Goal: Information Seeking & Learning: Learn about a topic

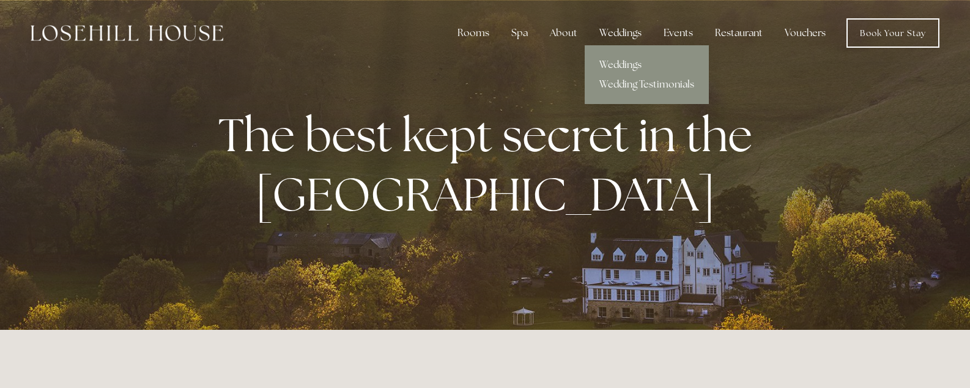
click at [616, 35] on div "Weddings" at bounding box center [621, 33] width 62 height 24
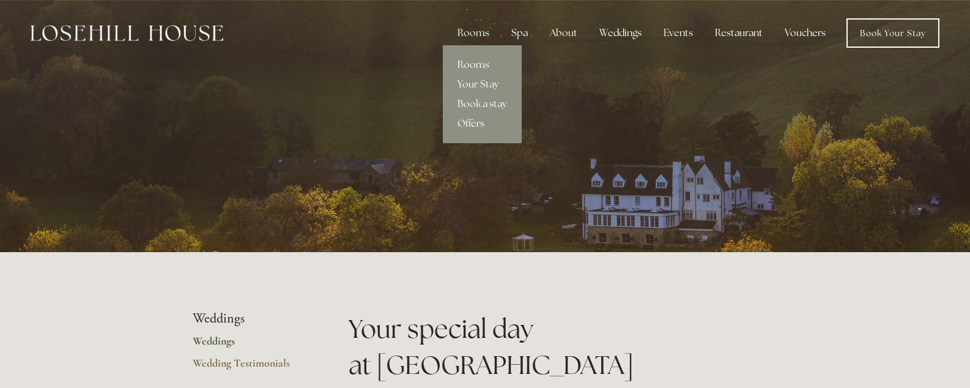
click at [475, 125] on link "Offers" at bounding box center [482, 124] width 79 height 20
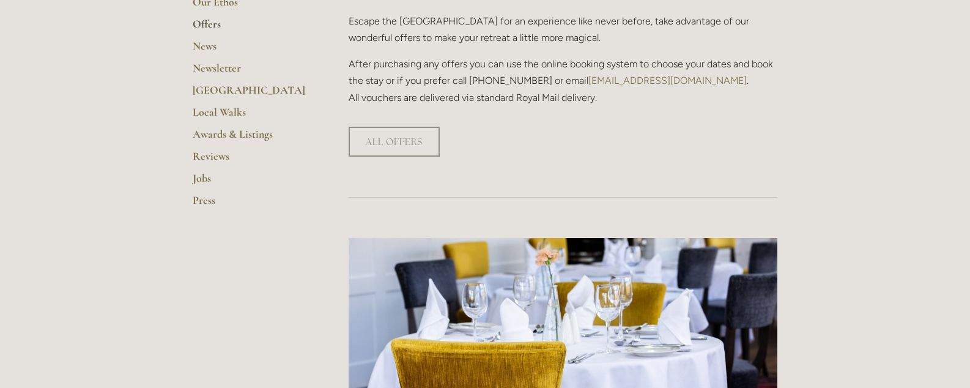
scroll to position [374, 0]
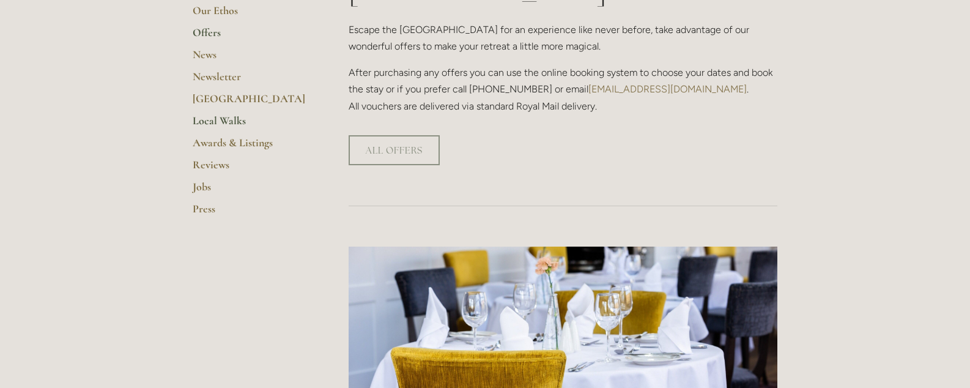
click at [217, 122] on link "Local Walks" at bounding box center [251, 125] width 117 height 22
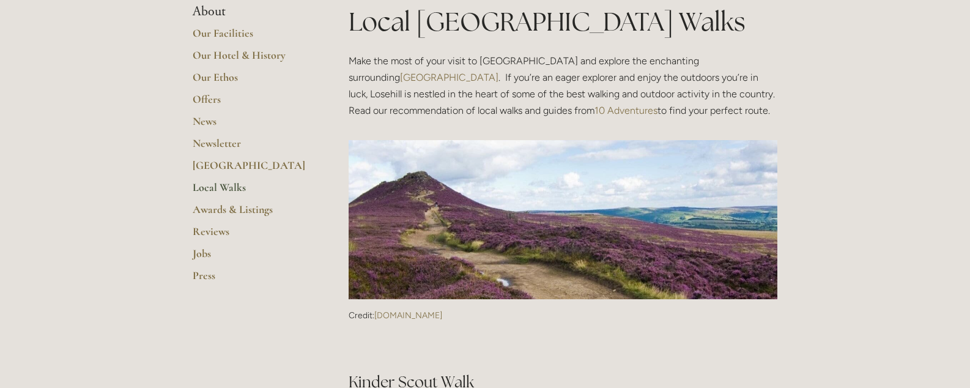
scroll to position [244, 0]
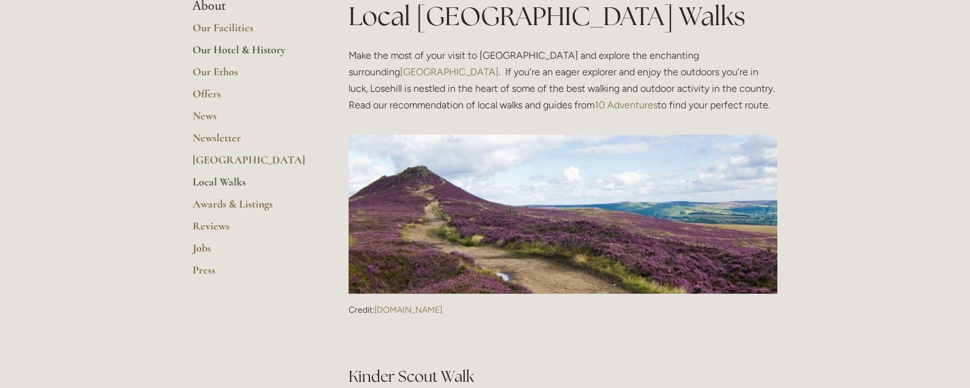
click at [247, 52] on link "Our Hotel & History" at bounding box center [251, 54] width 117 height 22
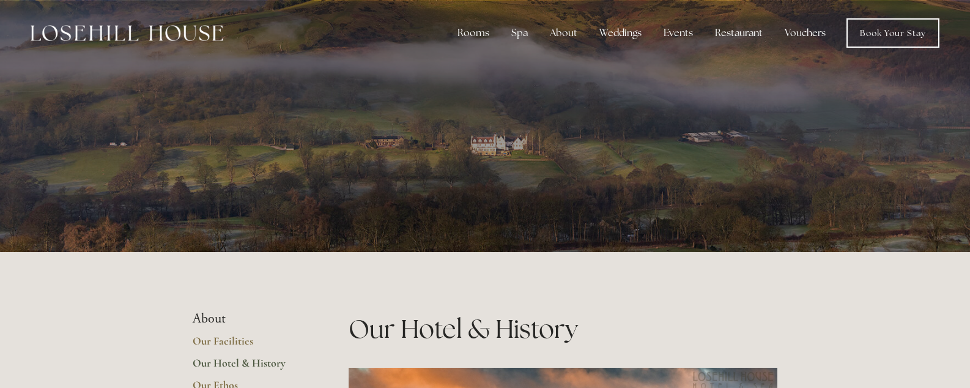
click at [214, 317] on li "About" at bounding box center [251, 319] width 117 height 16
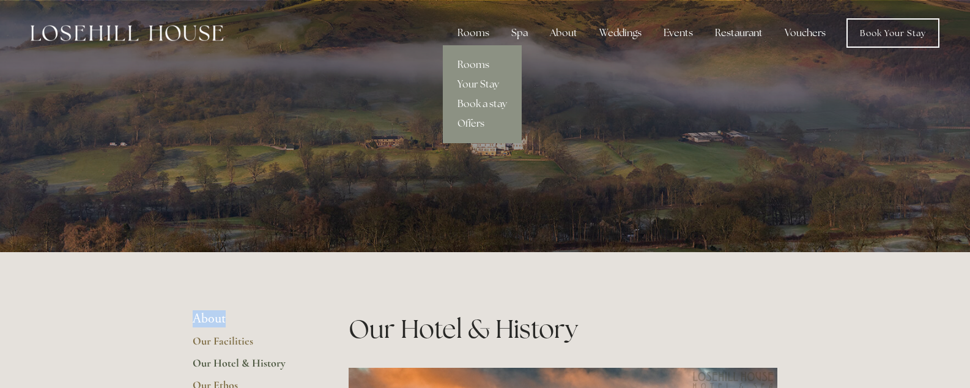
click at [479, 64] on link "Rooms" at bounding box center [482, 65] width 79 height 20
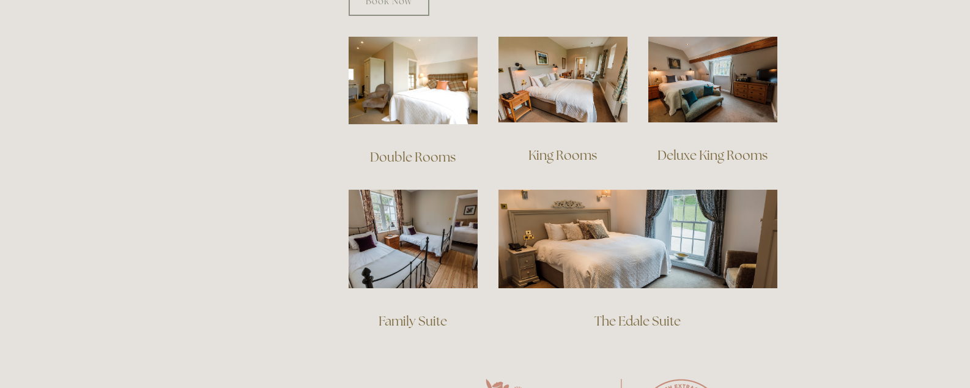
scroll to position [821, 0]
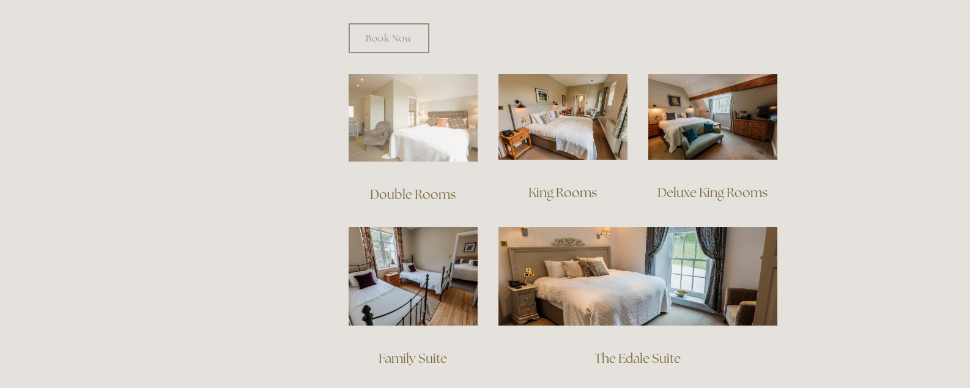
click at [406, 100] on img at bounding box center [413, 118] width 129 height 88
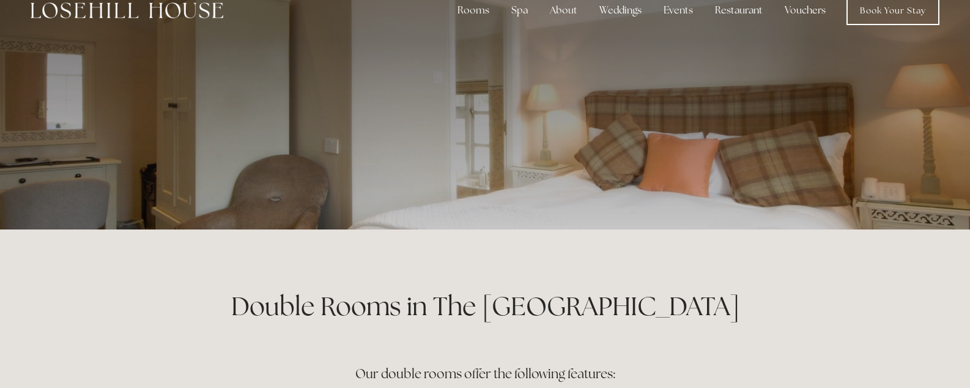
scroll to position [30, 0]
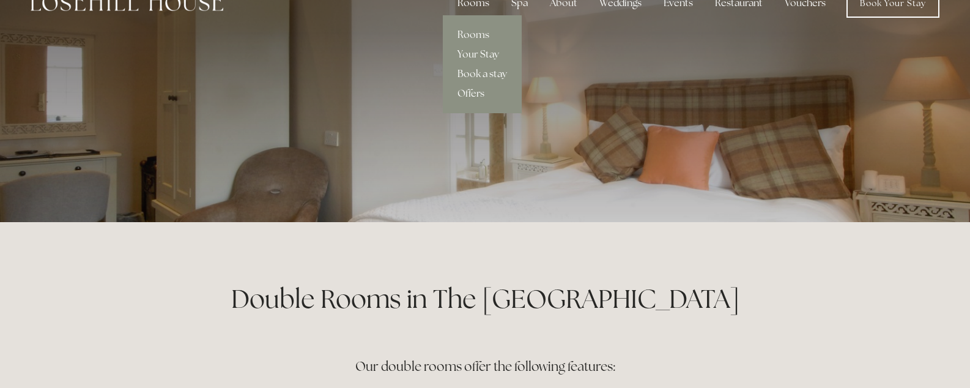
click at [482, 4] on div "Rooms" at bounding box center [473, 3] width 51 height 24
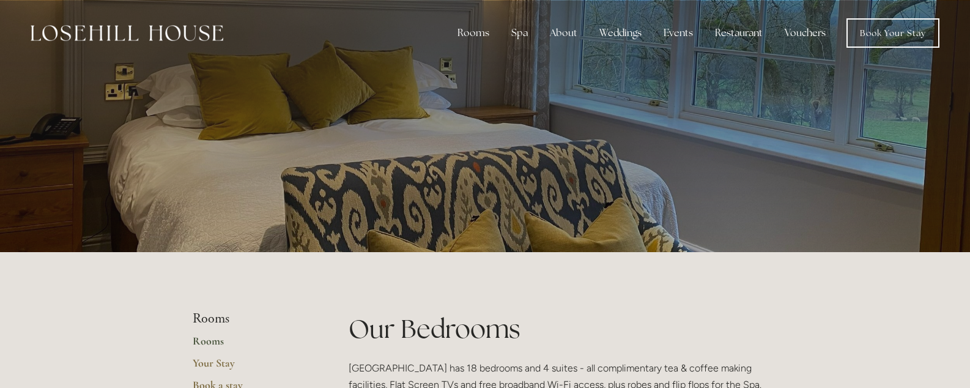
click at [486, 76] on div at bounding box center [485, 128] width 585 height 257
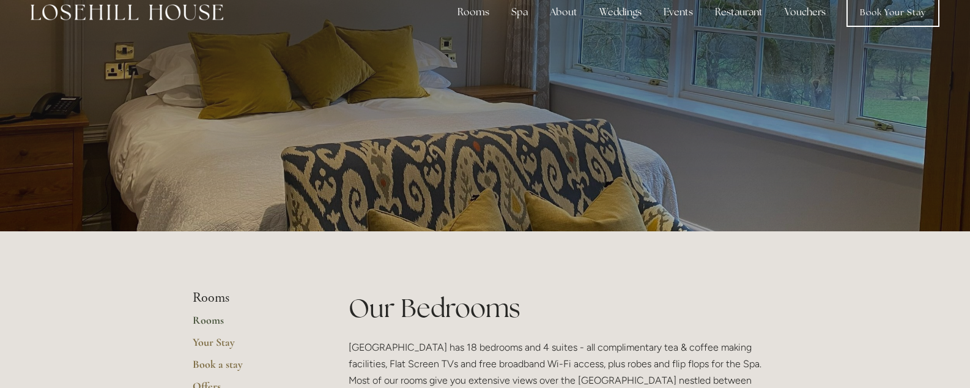
scroll to position [22, 0]
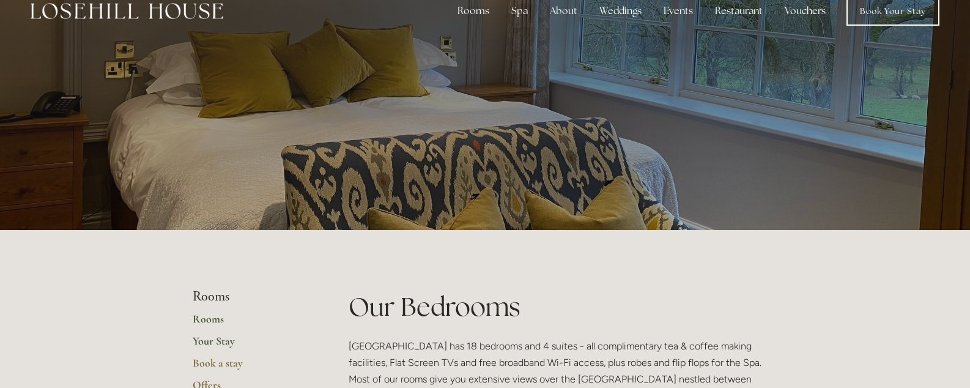
click at [221, 341] on link "Your Stay" at bounding box center [251, 345] width 117 height 22
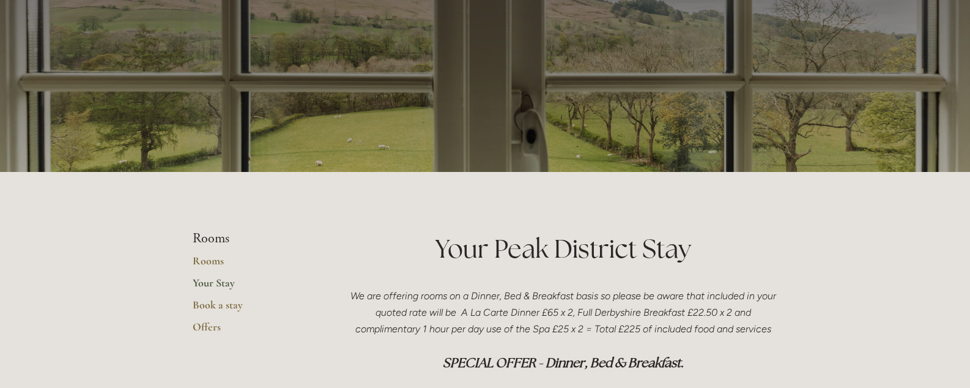
scroll to position [73, 0]
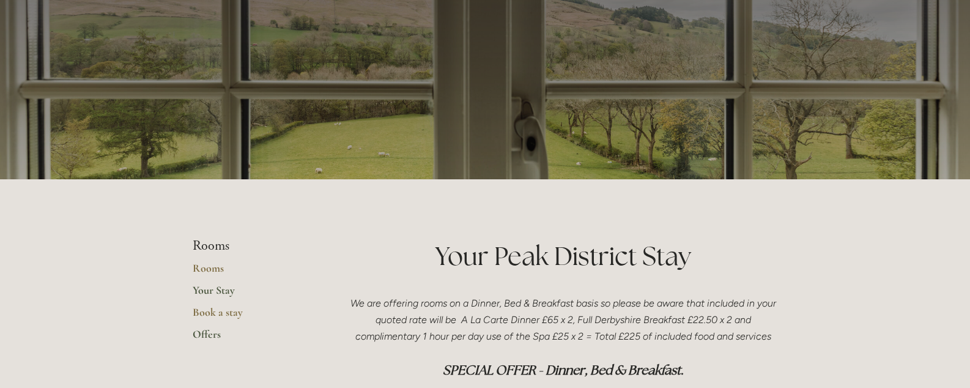
click at [211, 332] on link "Offers" at bounding box center [251, 338] width 117 height 22
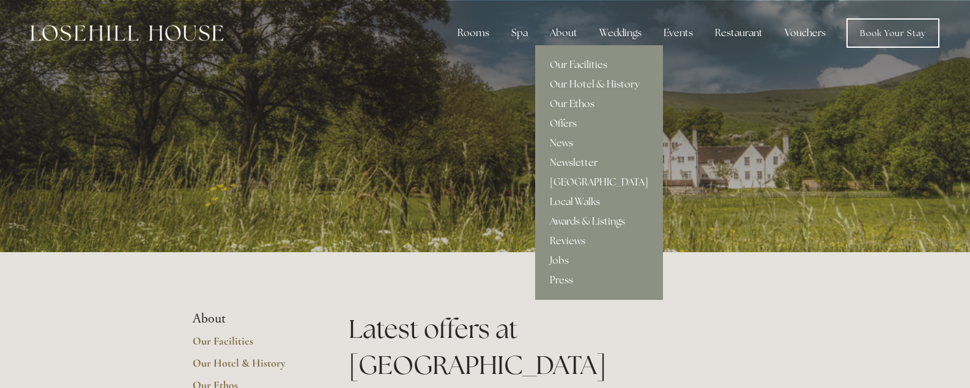
click at [572, 65] on link "Our Facilities" at bounding box center [599, 65] width 128 height 20
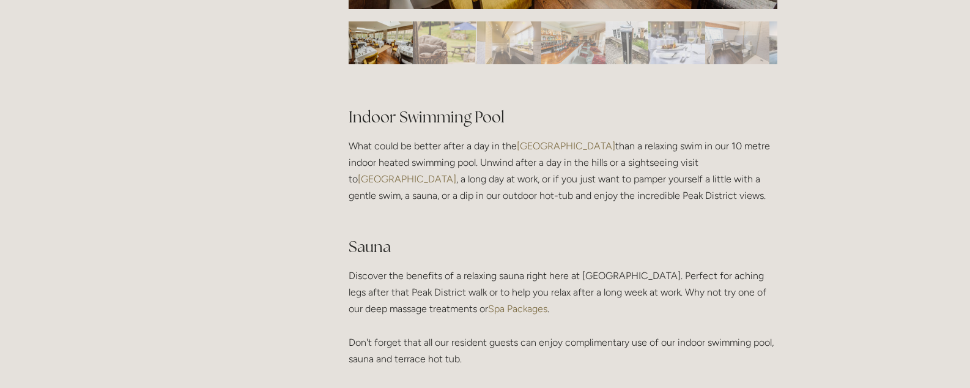
scroll to position [802, 0]
click at [377, 38] on img "Slide 1" at bounding box center [381, 41] width 64 height 43
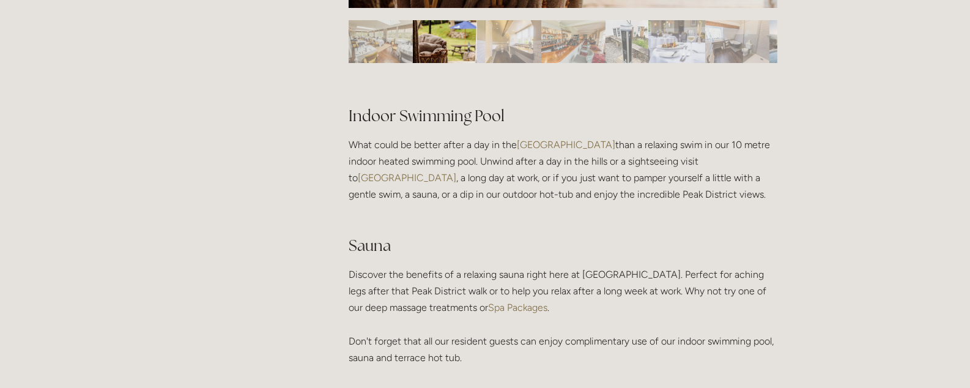
click at [449, 38] on img "Slide 2" at bounding box center [445, 41] width 64 height 43
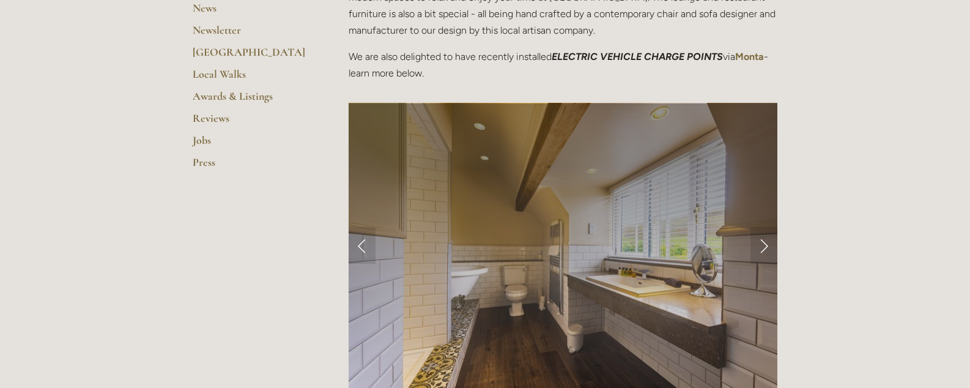
scroll to position [423, 0]
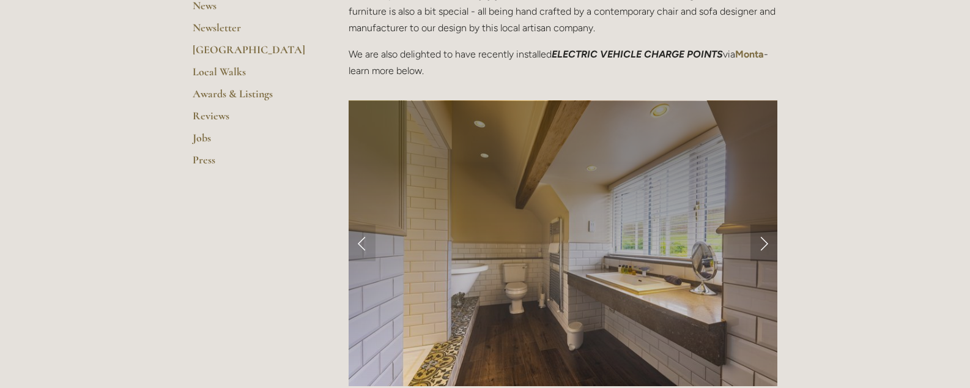
click at [761, 241] on link "Next Slide" at bounding box center [764, 243] width 27 height 37
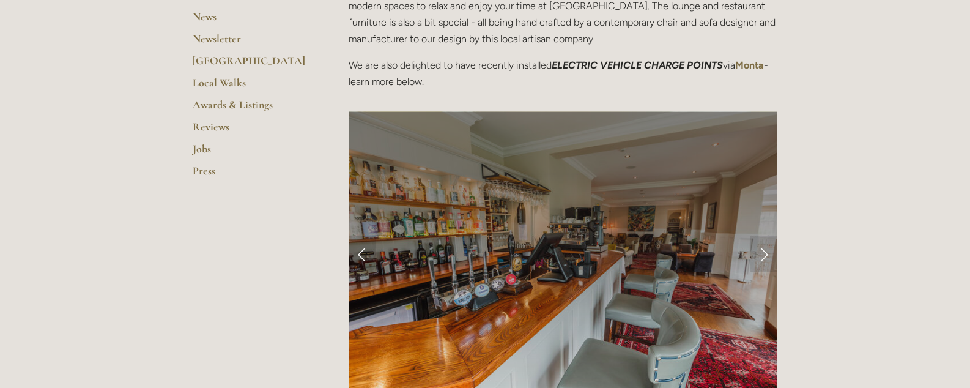
click at [754, 255] on div at bounding box center [563, 254] width 429 height 286
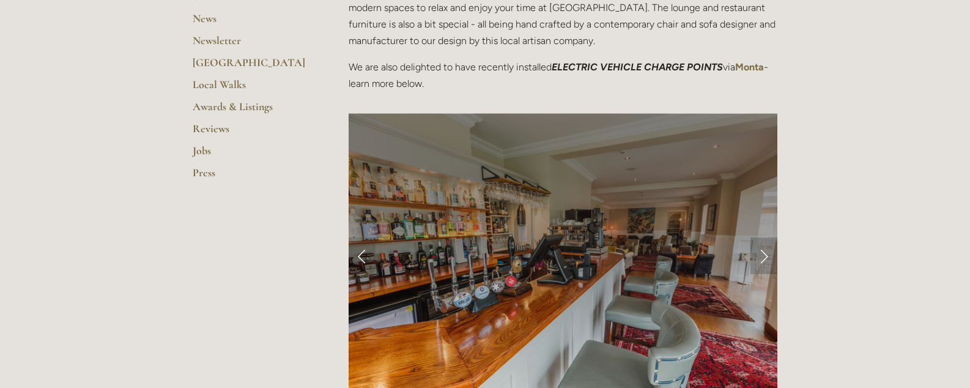
click at [762, 255] on link "Next Slide" at bounding box center [764, 255] width 27 height 37
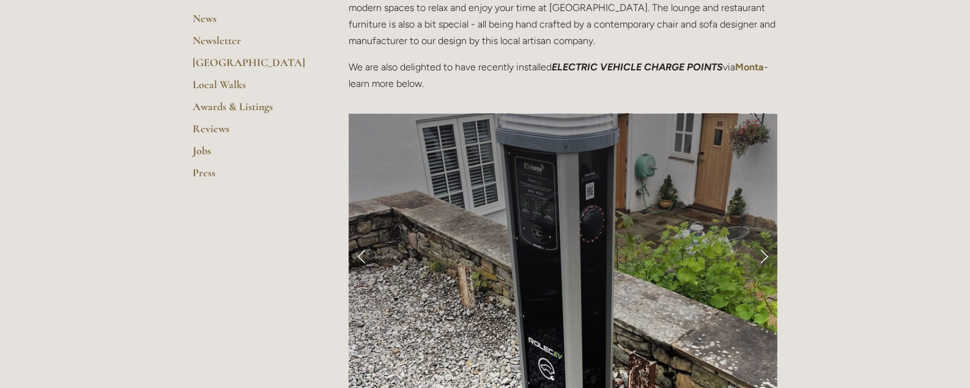
click at [762, 255] on link "Next Slide" at bounding box center [764, 255] width 27 height 37
click at [764, 258] on link "Next Slide" at bounding box center [764, 255] width 27 height 37
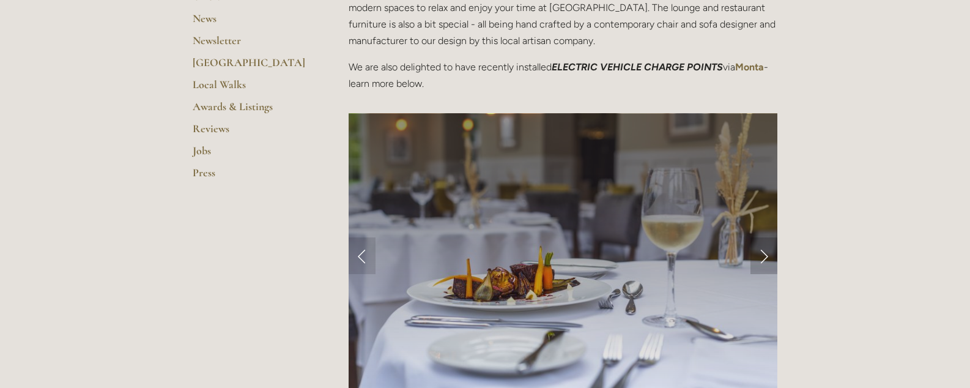
click at [763, 259] on link "Next Slide" at bounding box center [764, 255] width 27 height 37
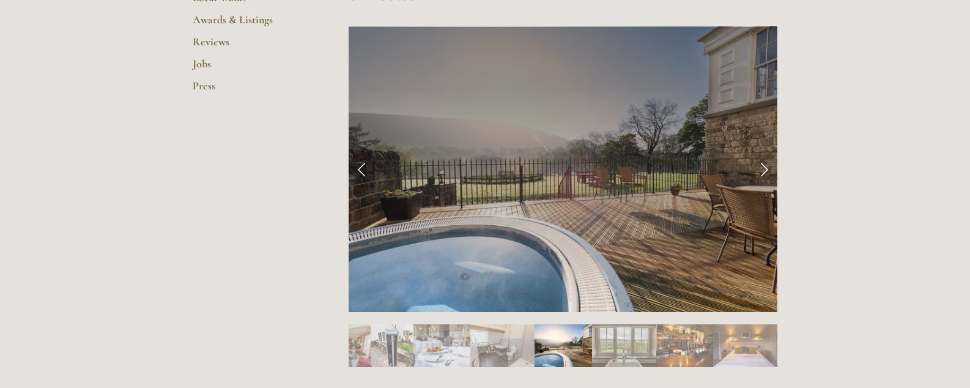
scroll to position [502, 0]
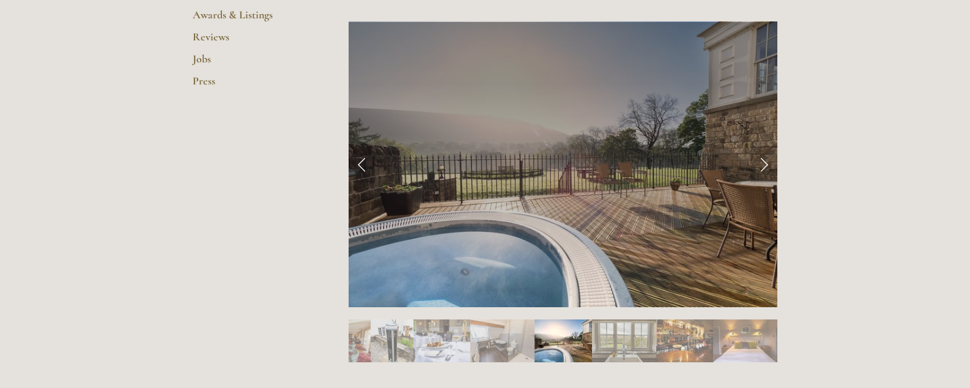
click at [764, 163] on link "Next Slide" at bounding box center [764, 164] width 27 height 37
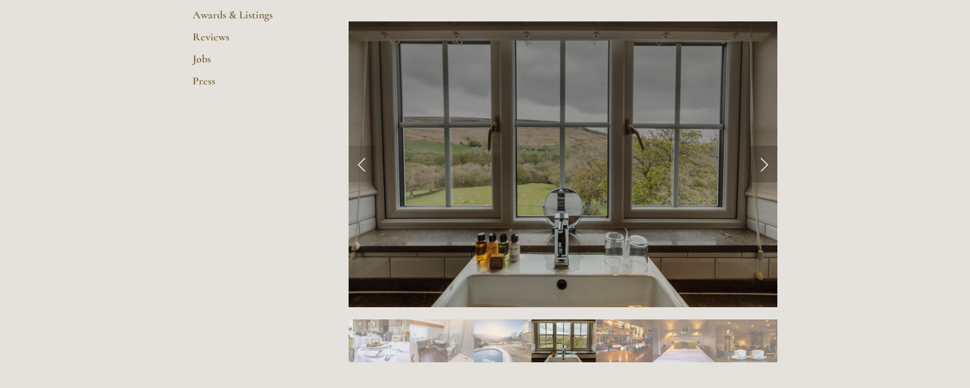
click at [764, 163] on link "Next Slide" at bounding box center [764, 164] width 27 height 37
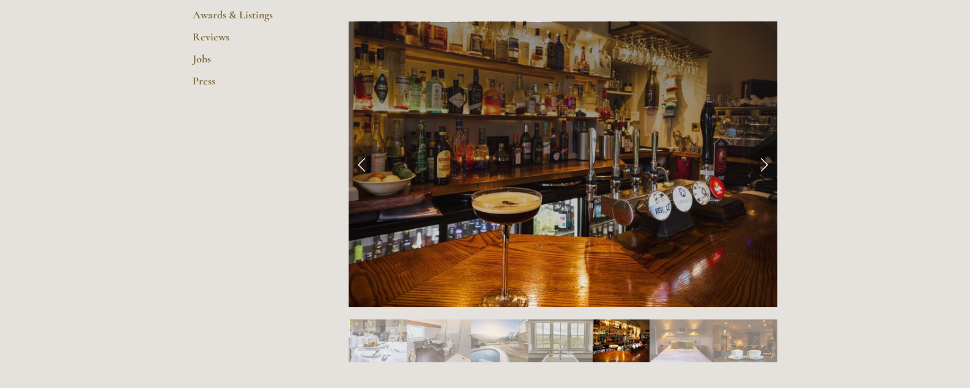
scroll to position [500, 0]
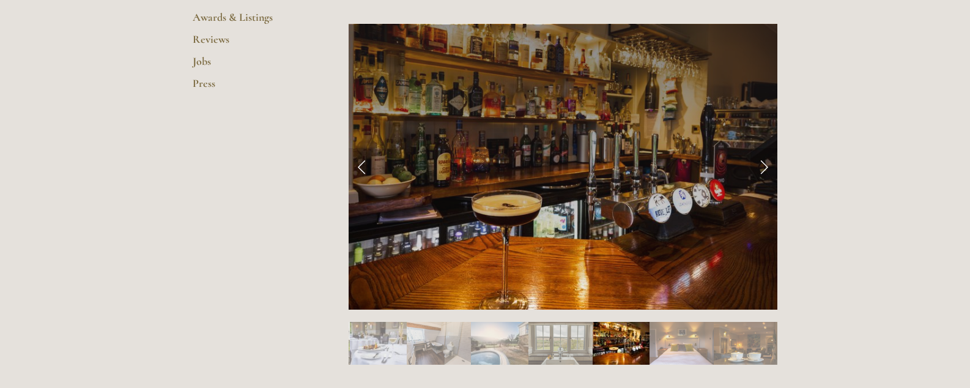
click at [764, 163] on div at bounding box center [563, 167] width 429 height 286
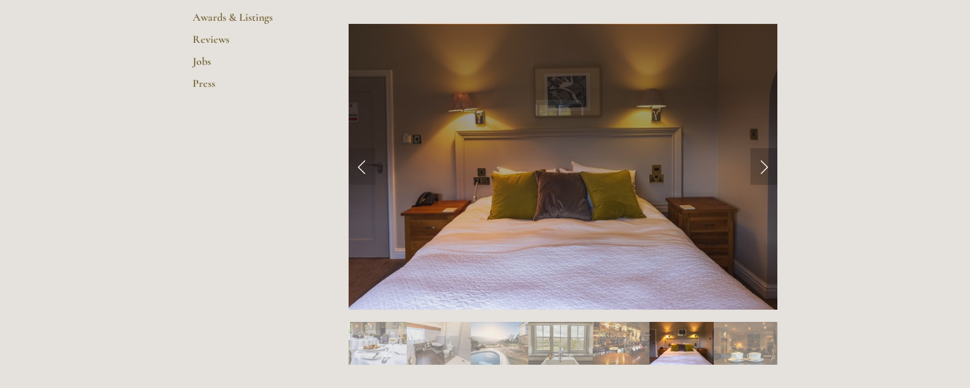
click at [764, 163] on link "Next Slide" at bounding box center [764, 166] width 27 height 37
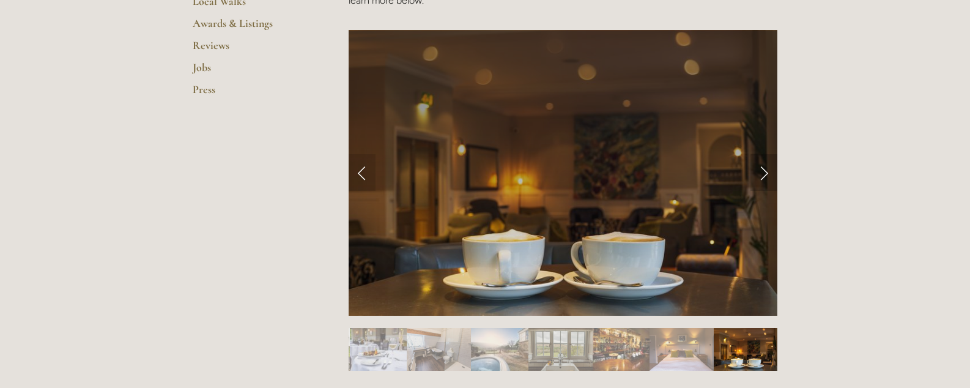
click at [764, 163] on div at bounding box center [563, 173] width 429 height 286
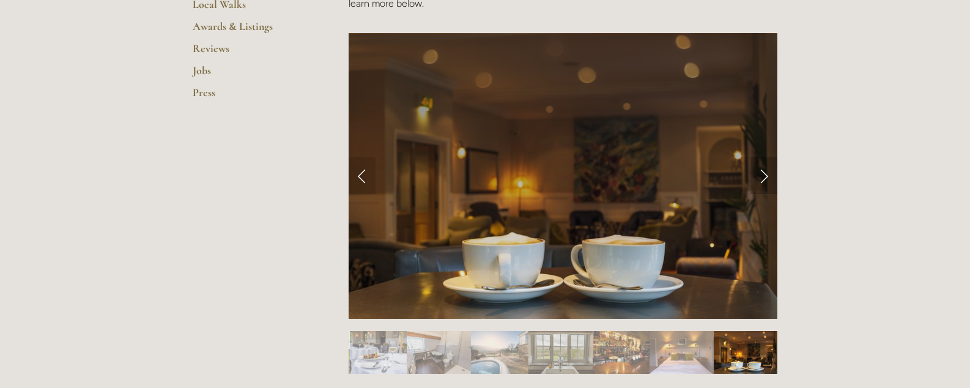
click at [761, 174] on link "Next Slide" at bounding box center [764, 175] width 27 height 37
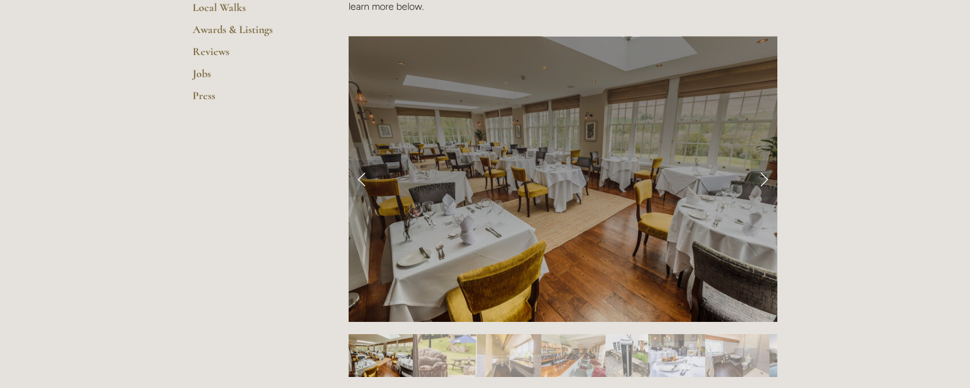
click at [764, 185] on div at bounding box center [563, 179] width 429 height 286
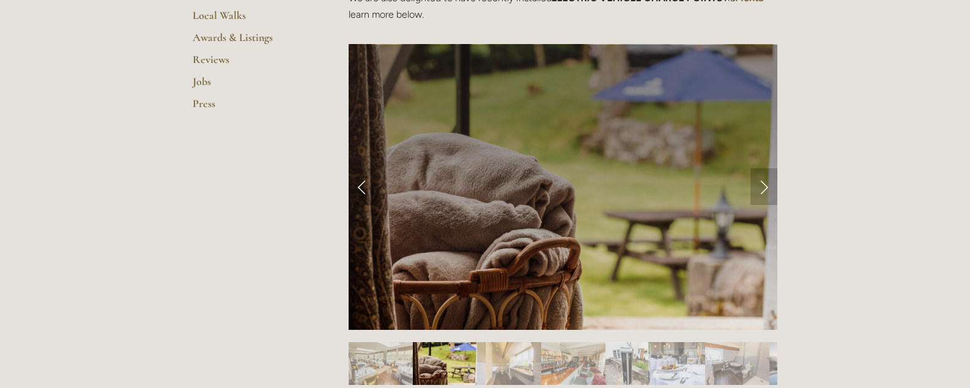
click at [764, 185] on div at bounding box center [563, 187] width 429 height 286
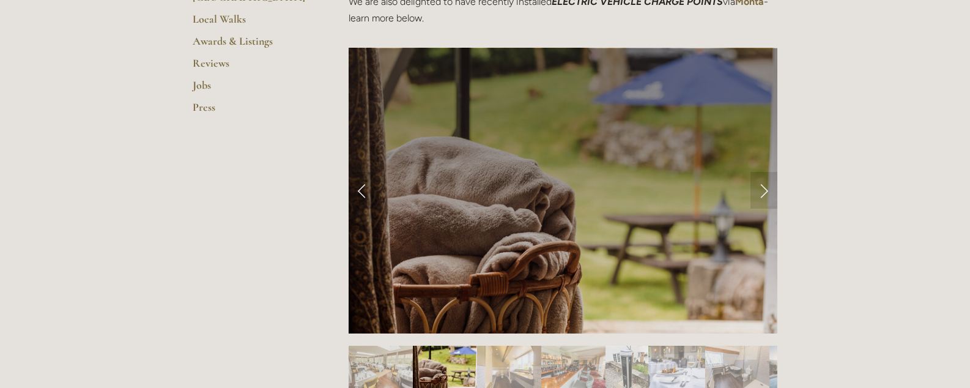
scroll to position [475, 0]
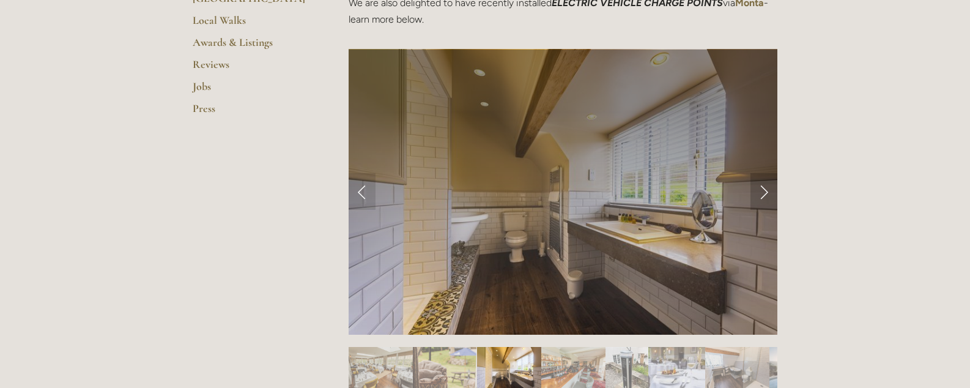
click at [763, 192] on link "Next Slide" at bounding box center [764, 191] width 27 height 37
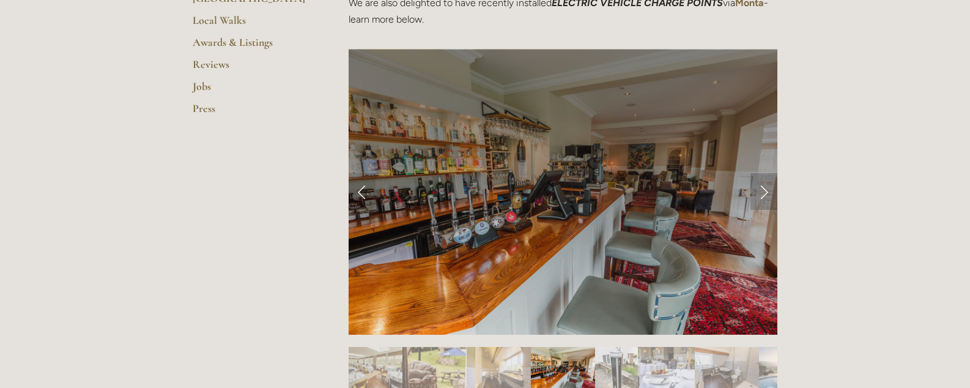
click at [763, 192] on link "Next Slide" at bounding box center [764, 191] width 27 height 37
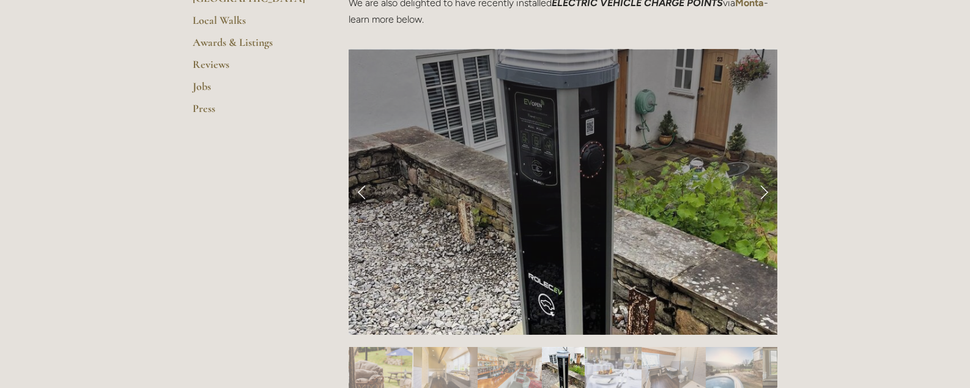
click at [763, 192] on link "Next Slide" at bounding box center [764, 191] width 27 height 37
click at [765, 193] on link "Next Slide" at bounding box center [764, 191] width 27 height 37
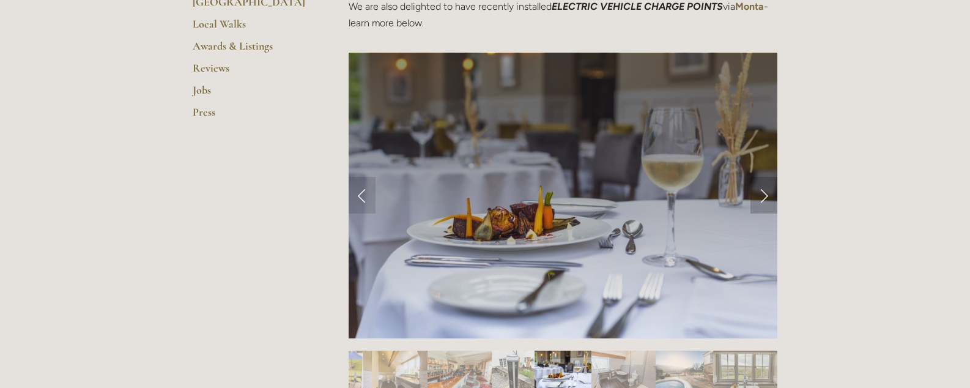
click at [765, 193] on div at bounding box center [563, 196] width 429 height 286
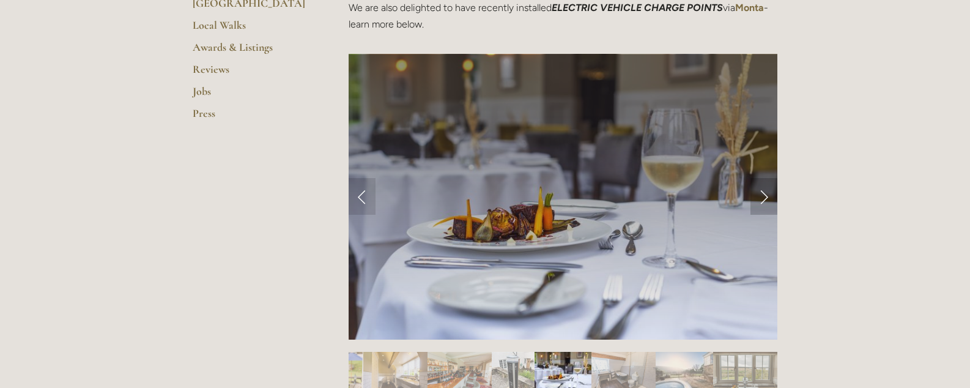
click at [765, 193] on link "Next Slide" at bounding box center [764, 196] width 27 height 37
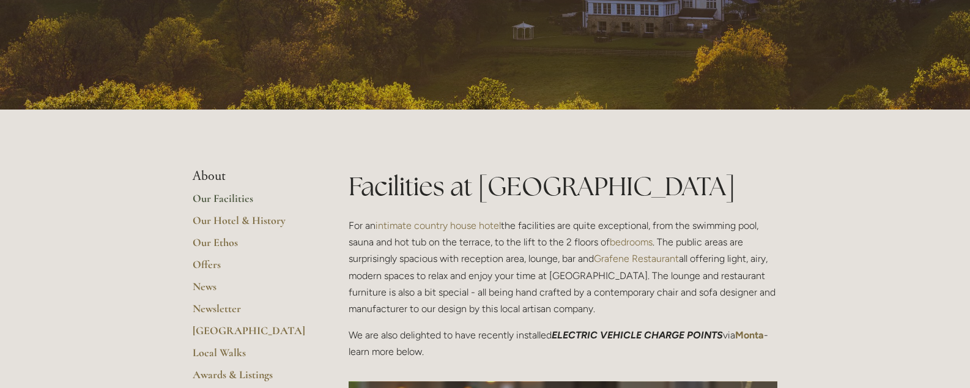
scroll to position [147, 0]
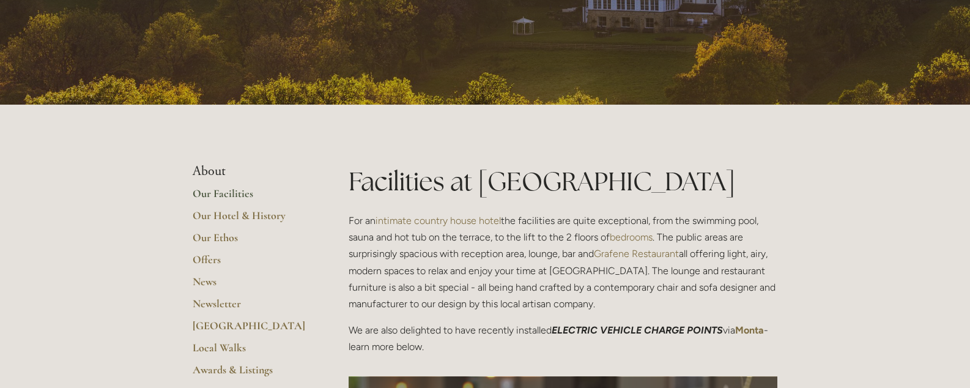
click at [231, 194] on link "Our Facilities" at bounding box center [251, 198] width 117 height 22
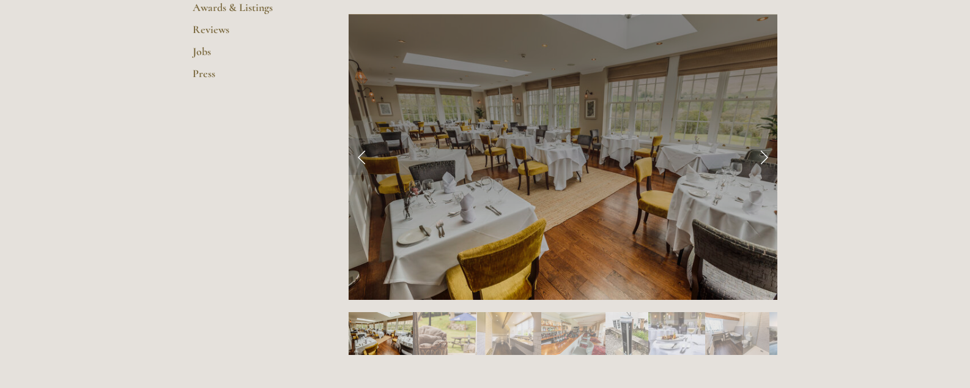
scroll to position [510, 0]
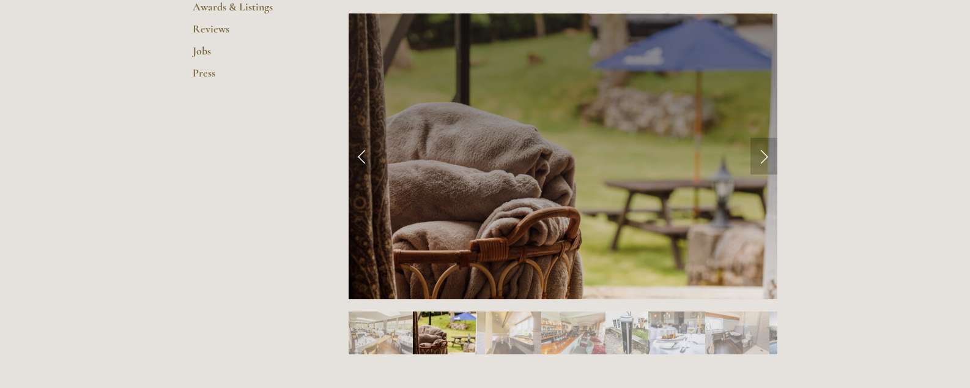
click at [764, 154] on link "Next Slide" at bounding box center [764, 156] width 27 height 37
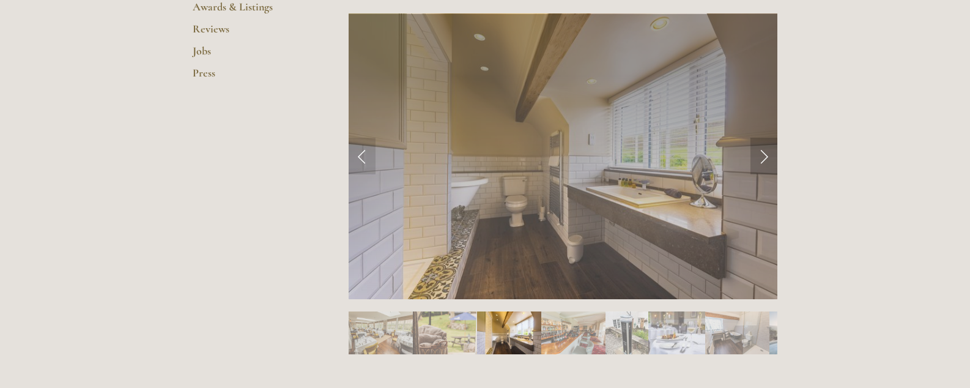
click at [764, 154] on link "Next Slide" at bounding box center [764, 156] width 27 height 37
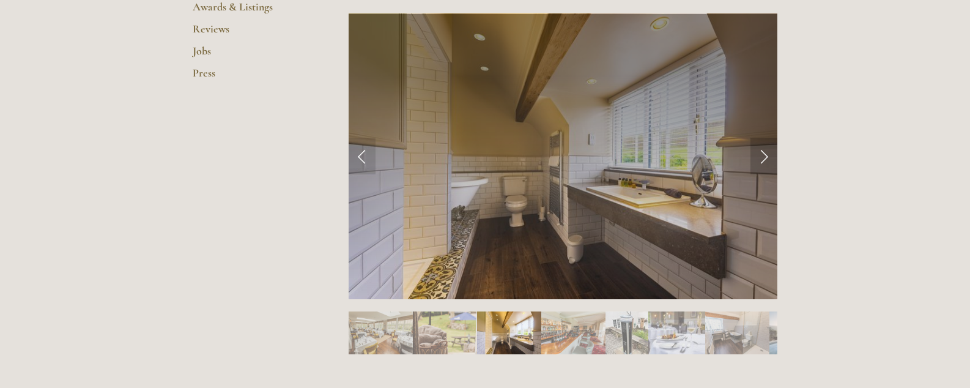
click at [764, 154] on link "Next Slide" at bounding box center [764, 156] width 27 height 37
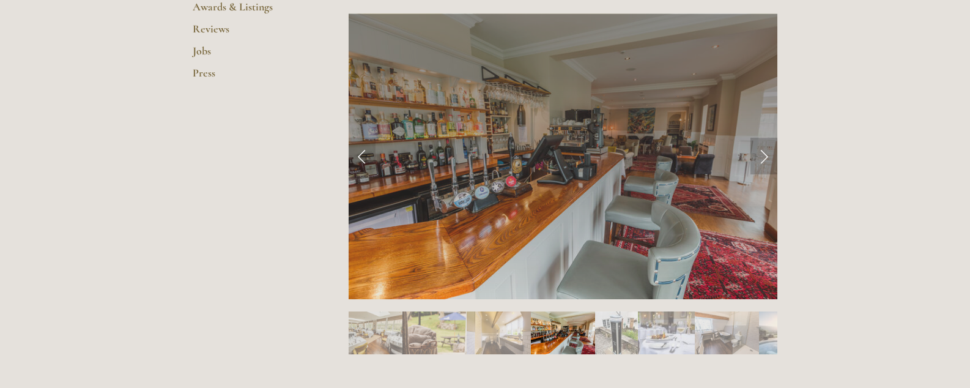
click at [764, 154] on link "Next Slide" at bounding box center [764, 156] width 27 height 37
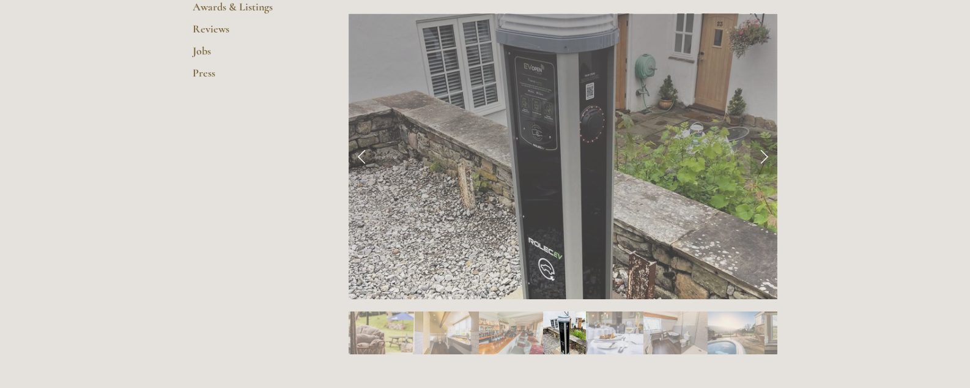
scroll to position [509, 0]
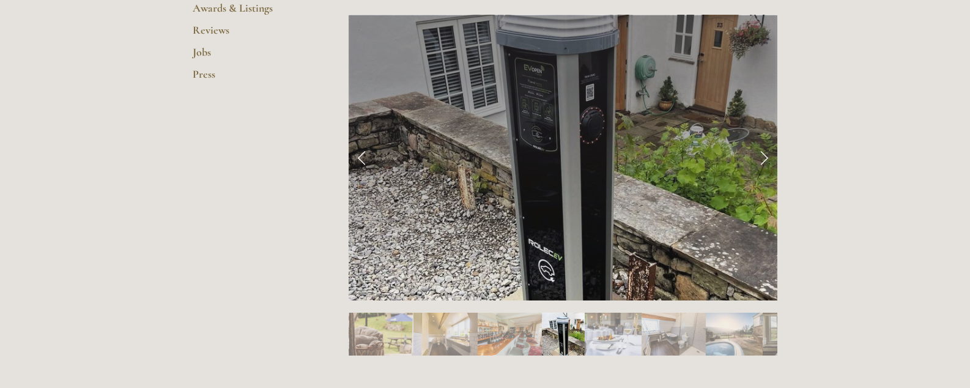
click at [764, 154] on link "Next Slide" at bounding box center [764, 157] width 27 height 37
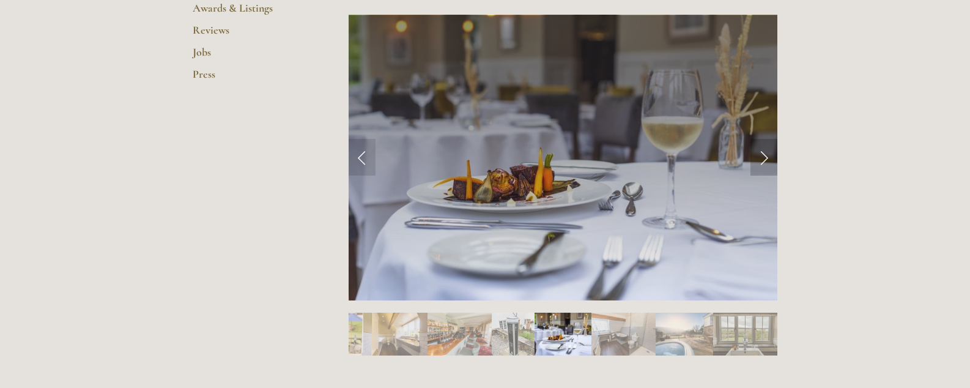
click at [764, 154] on link "Next Slide" at bounding box center [764, 157] width 27 height 37
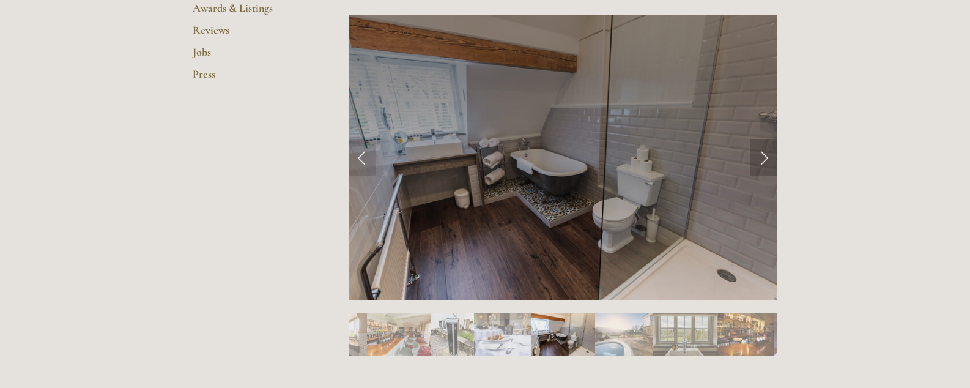
click at [764, 154] on link "Next Slide" at bounding box center [764, 157] width 27 height 37
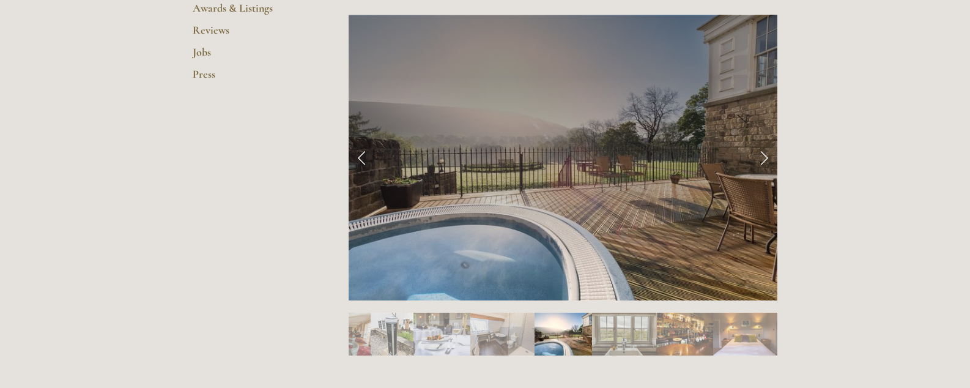
click at [764, 154] on link "Next Slide" at bounding box center [764, 157] width 27 height 37
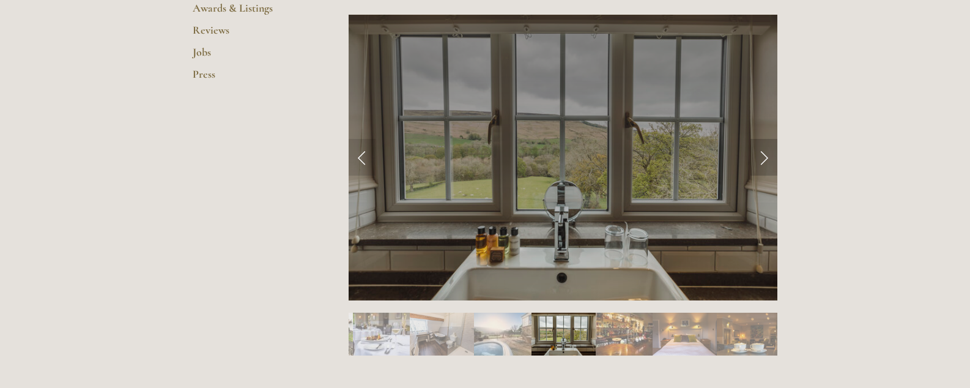
click at [764, 154] on link "Next Slide" at bounding box center [764, 157] width 27 height 37
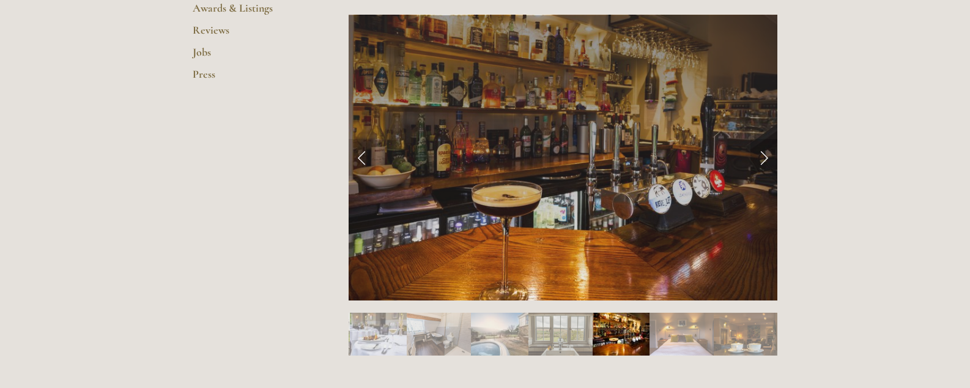
click at [764, 154] on link "Next Slide" at bounding box center [764, 157] width 27 height 37
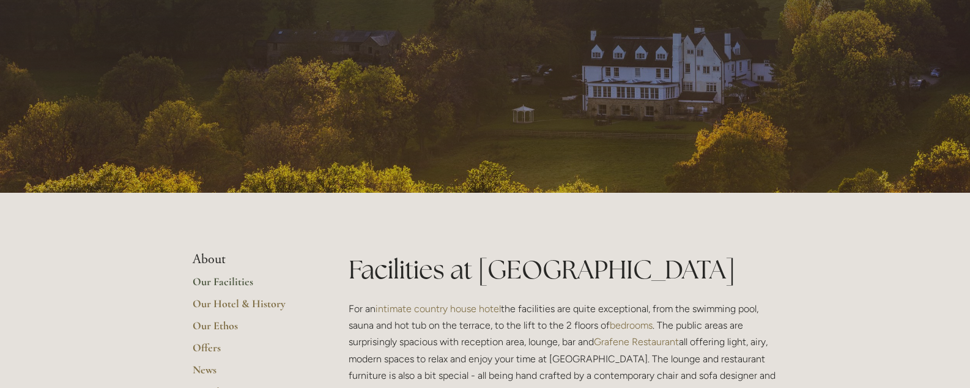
scroll to position [0, 0]
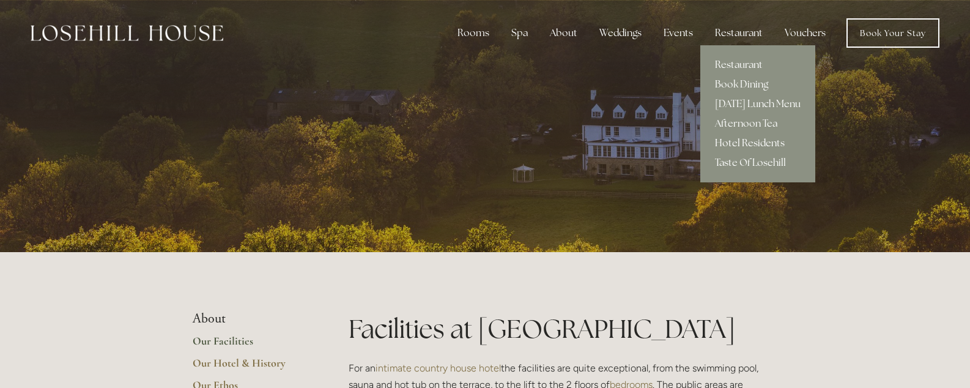
click at [742, 141] on link "Hotel Residents" at bounding box center [758, 143] width 115 height 20
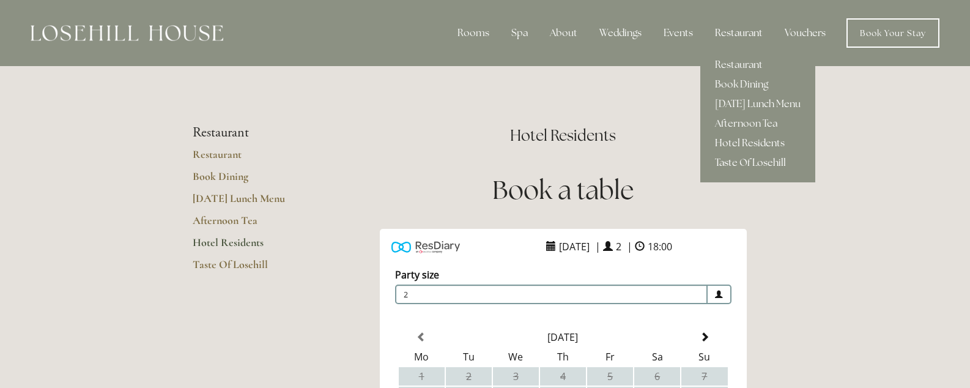
click at [743, 161] on link "Taste Of Losehill" at bounding box center [758, 163] width 115 height 20
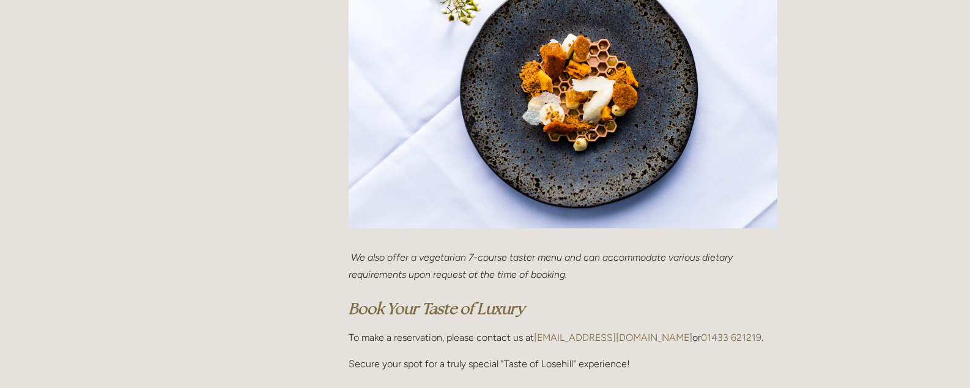
scroll to position [619, 0]
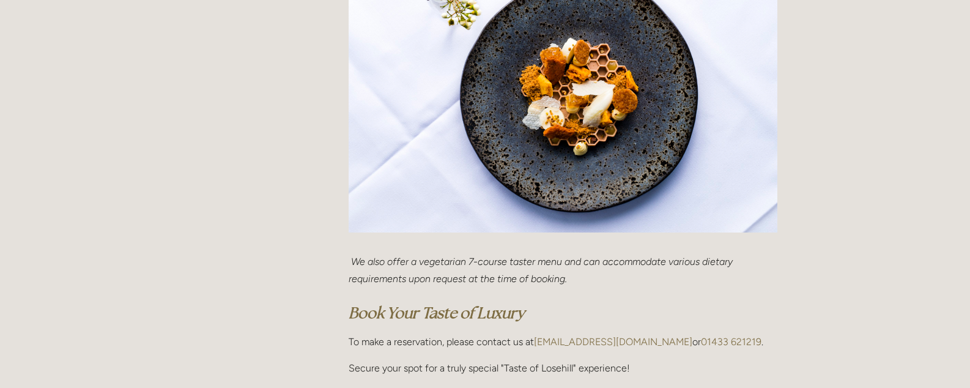
click at [698, 146] on html "Rooms Rooms Your Stay Book a stay Offers Spa Spa About" at bounding box center [485, 278] width 970 height 1795
click at [701, 131] on img at bounding box center [563, 90] width 429 height 286
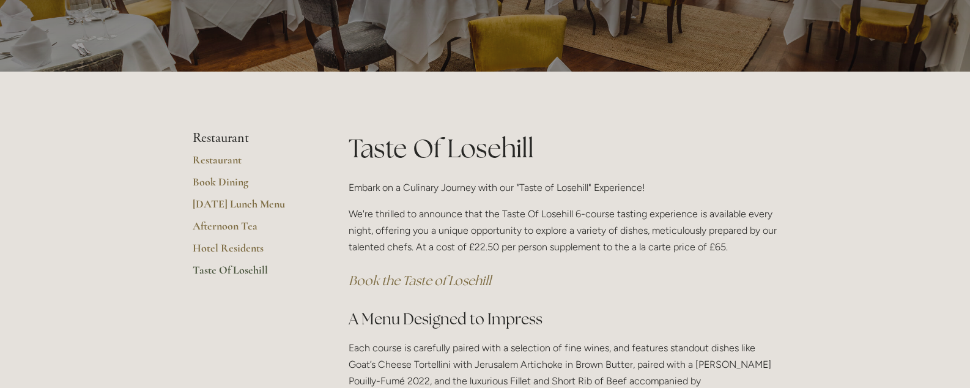
scroll to position [0, 0]
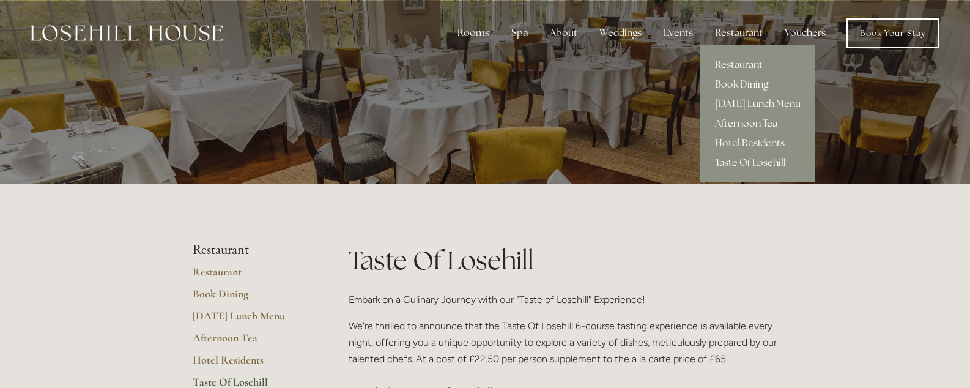
click at [750, 65] on link "Restaurant" at bounding box center [758, 65] width 115 height 20
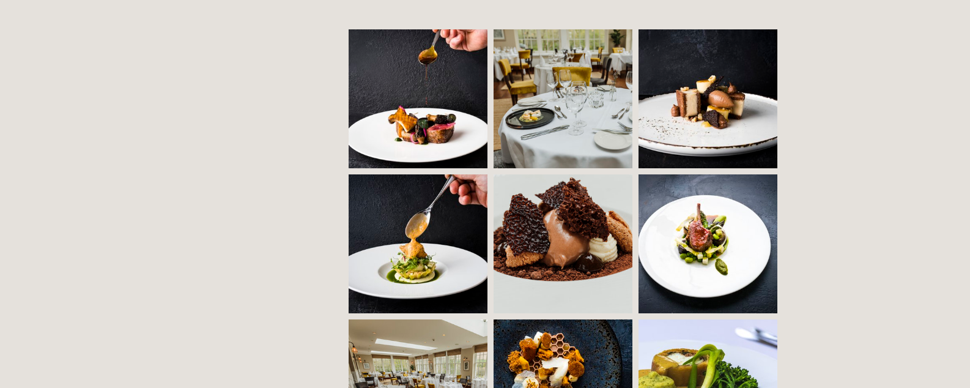
scroll to position [850, 0]
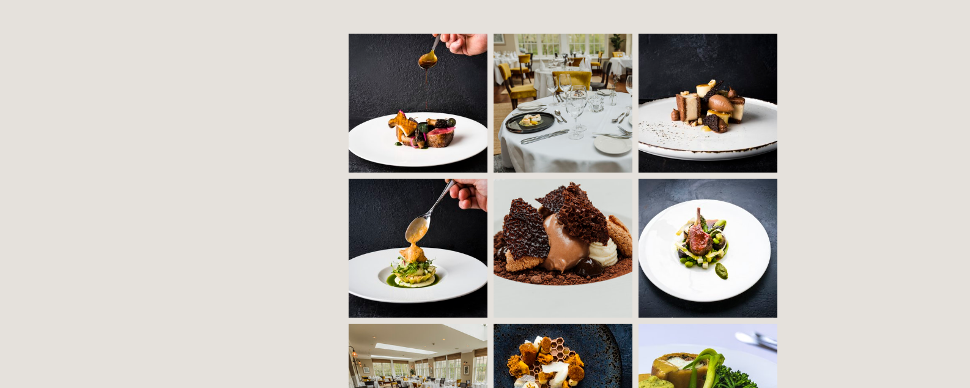
click at [713, 224] on img at bounding box center [707, 248] width 199 height 139
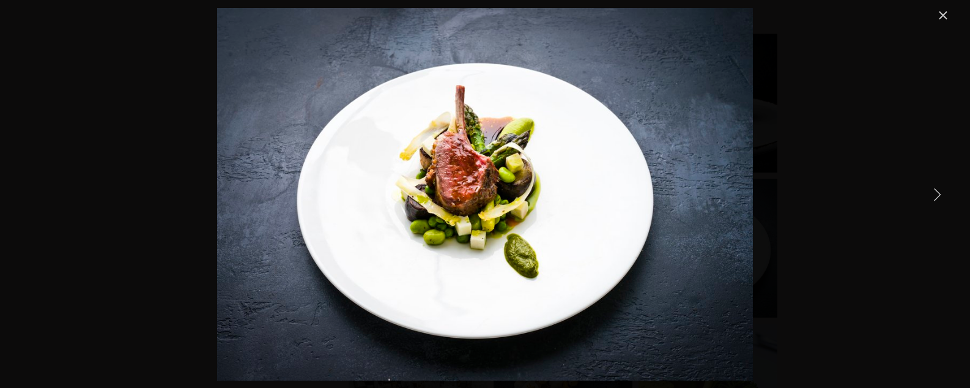
click at [937, 194] on link "Next Item" at bounding box center [937, 194] width 27 height 27
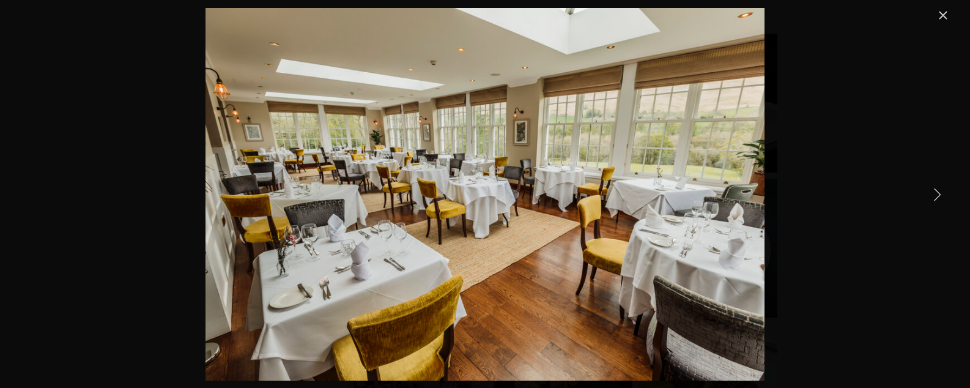
click at [937, 195] on link "Next Item" at bounding box center [937, 194] width 27 height 27
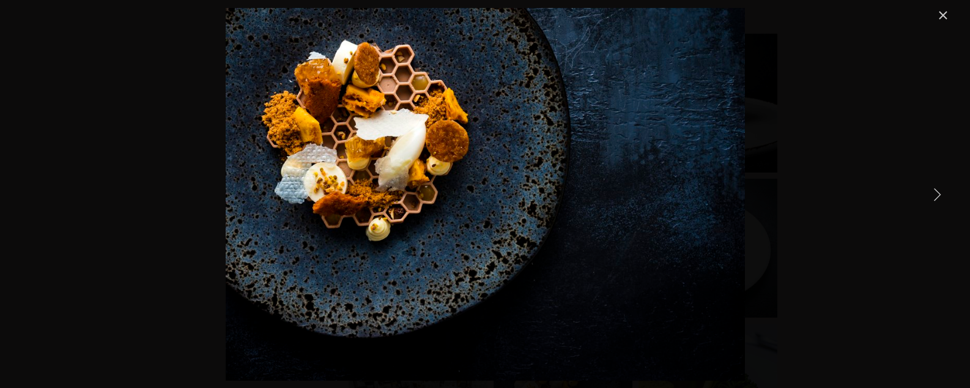
click at [937, 195] on link "Next Item" at bounding box center [937, 194] width 27 height 27
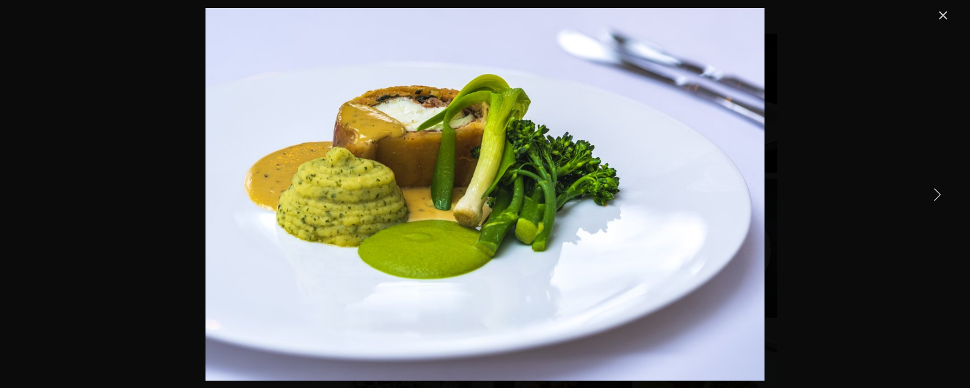
click at [937, 195] on link "Next Item" at bounding box center [937, 194] width 27 height 27
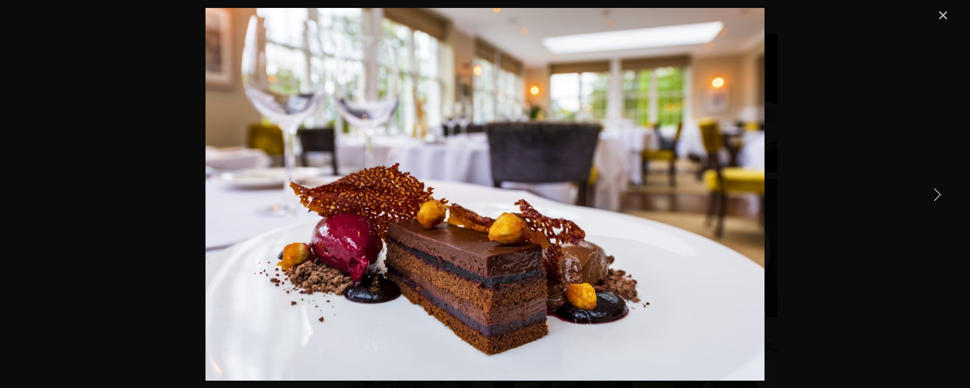
click at [937, 195] on link "Next Item" at bounding box center [937, 194] width 27 height 27
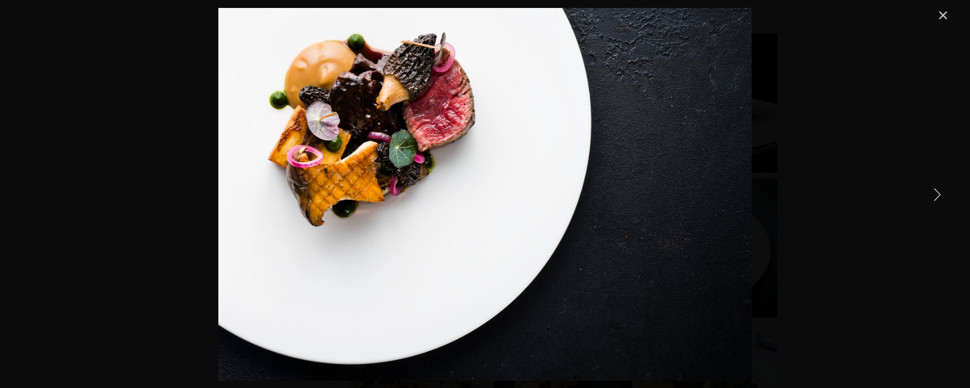
click at [937, 195] on link "Next Item" at bounding box center [937, 194] width 27 height 27
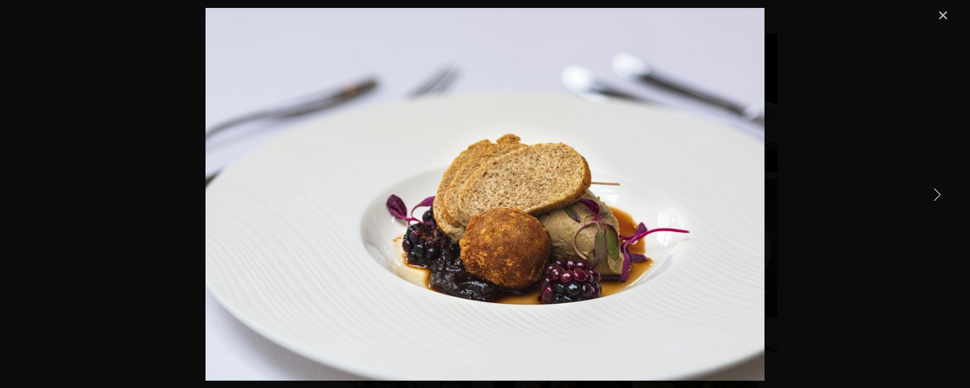
click at [937, 195] on link "Next Item" at bounding box center [937, 194] width 27 height 27
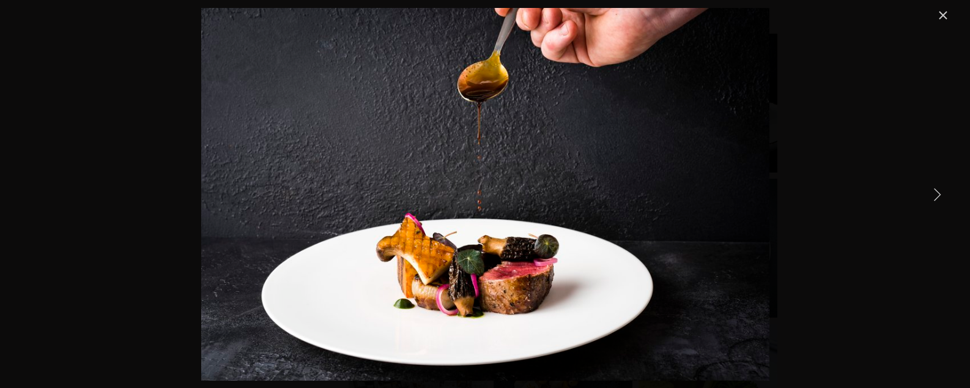
click at [937, 195] on link "Next Item" at bounding box center [937, 194] width 27 height 27
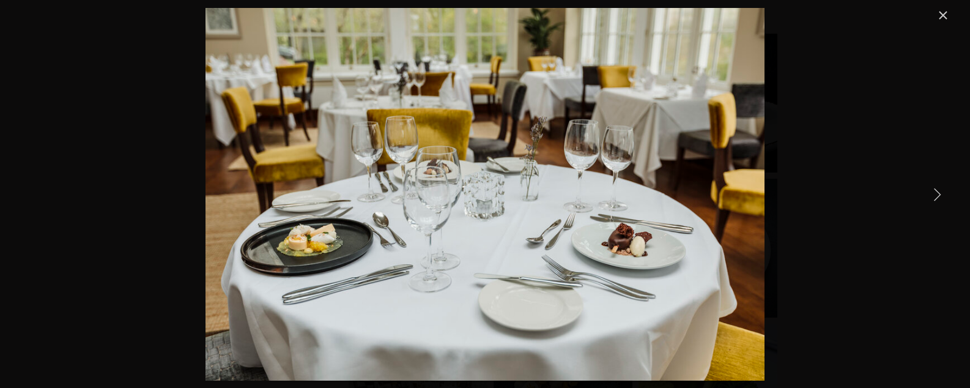
click at [937, 195] on link "Next Item" at bounding box center [937, 194] width 27 height 27
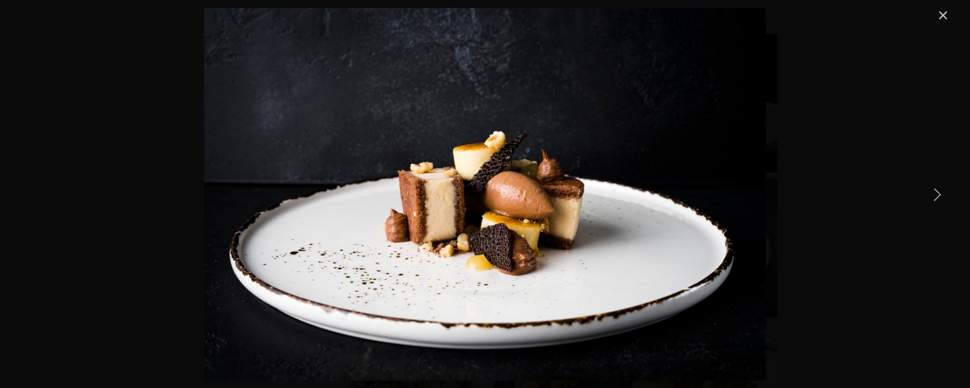
click at [937, 195] on link "Next Item" at bounding box center [937, 194] width 27 height 27
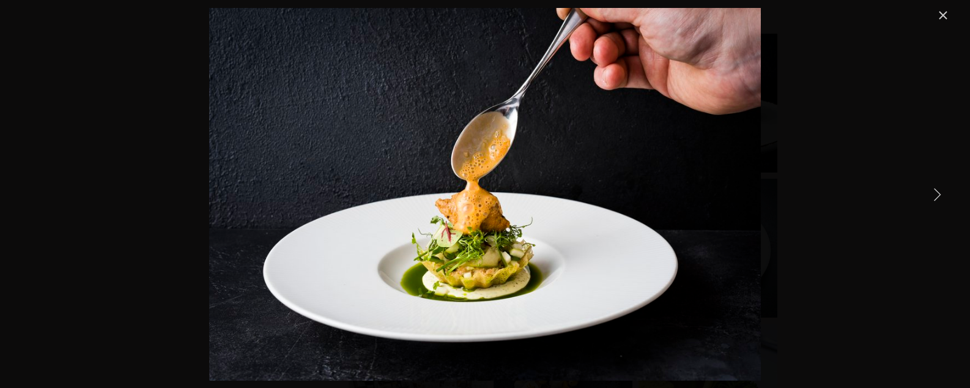
click at [937, 195] on link "Next Item" at bounding box center [937, 194] width 27 height 27
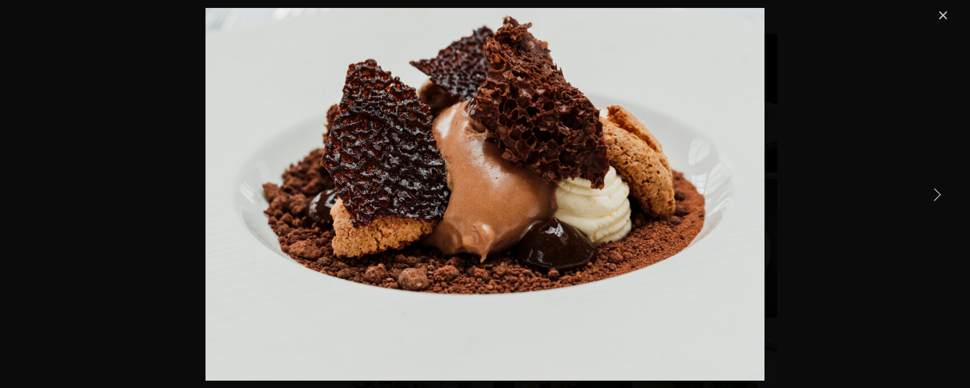
click at [937, 195] on link "Next Item" at bounding box center [937, 194] width 27 height 27
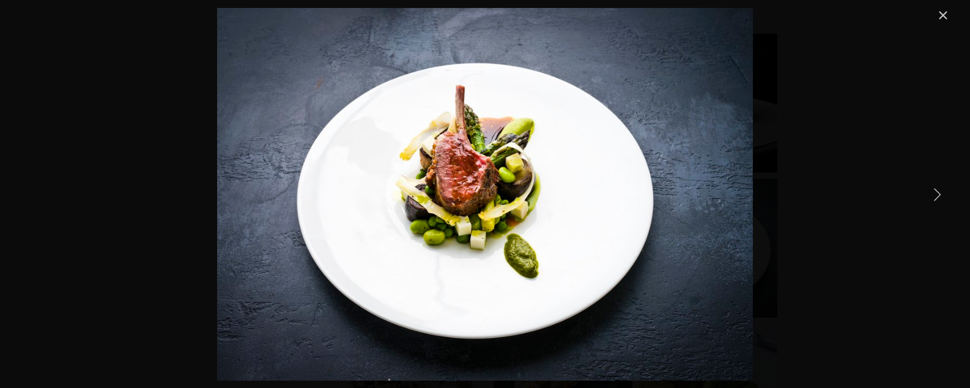
click at [937, 195] on link "Next Item" at bounding box center [937, 194] width 27 height 27
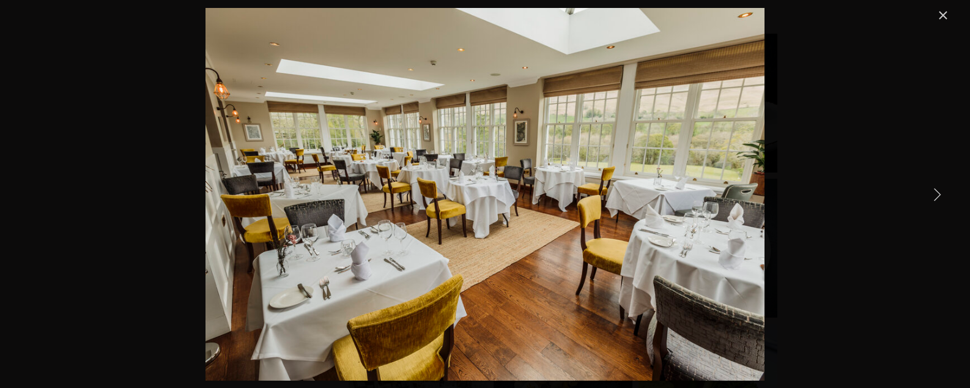
click at [937, 195] on link "Next Item" at bounding box center [937, 194] width 27 height 27
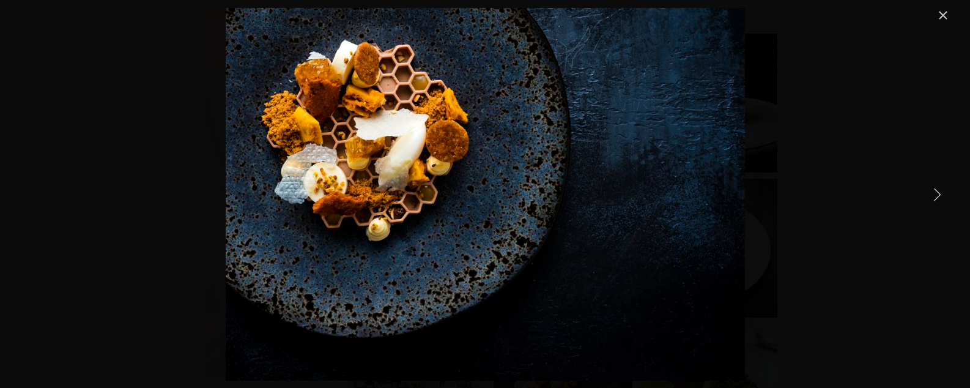
click at [937, 195] on link "Next Item" at bounding box center [937, 194] width 27 height 27
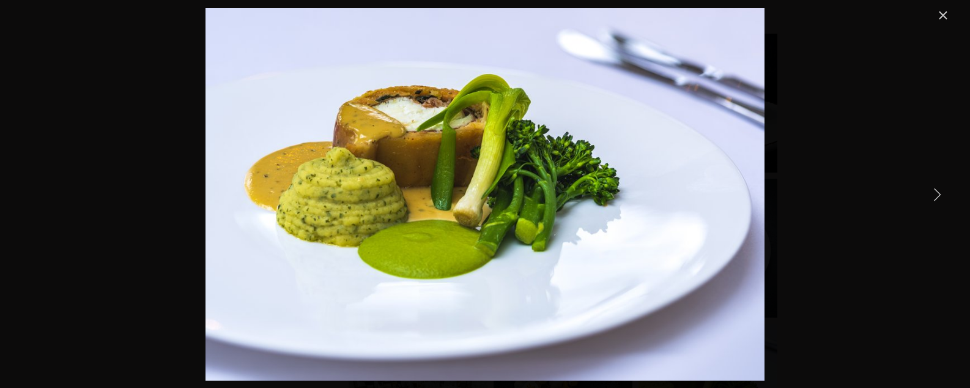
click at [937, 195] on link "Next Item" at bounding box center [937, 194] width 27 height 27
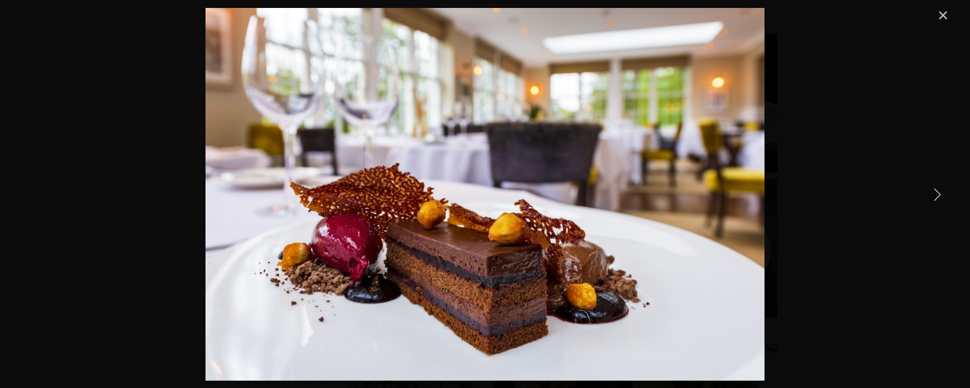
click at [937, 195] on link "Next Item" at bounding box center [937, 194] width 27 height 27
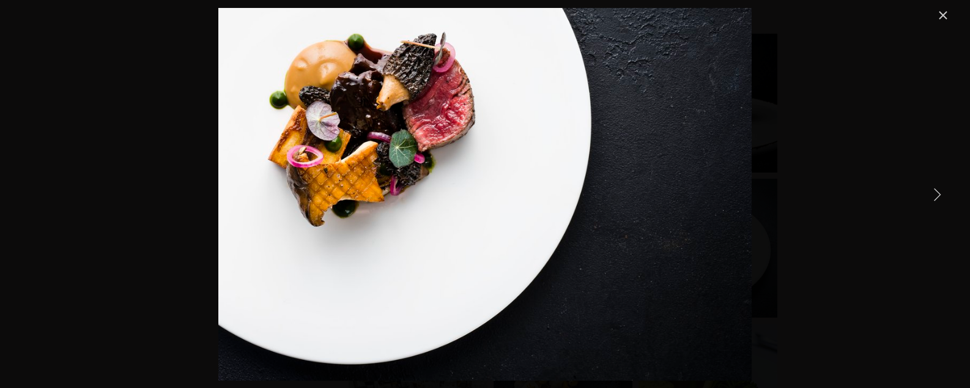
click at [937, 195] on link "Next Item" at bounding box center [937, 194] width 27 height 27
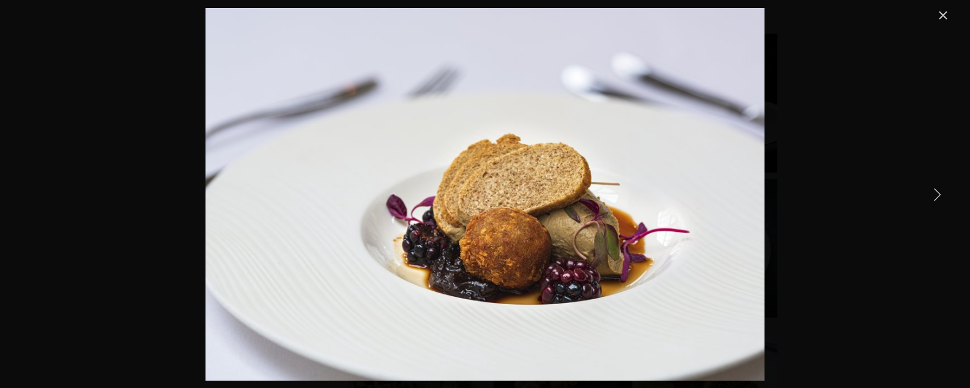
click at [937, 195] on link "Next Item" at bounding box center [937, 194] width 27 height 27
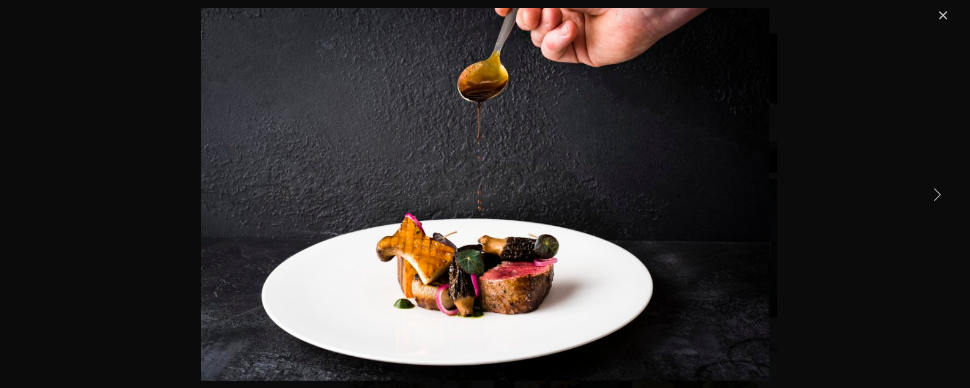
click at [937, 195] on link "Next Item" at bounding box center [937, 194] width 27 height 27
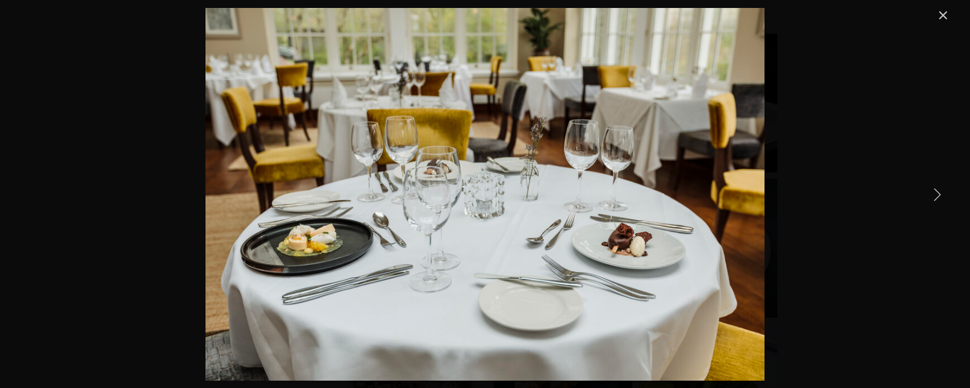
click at [944, 15] on link "Close" at bounding box center [943, 15] width 15 height 15
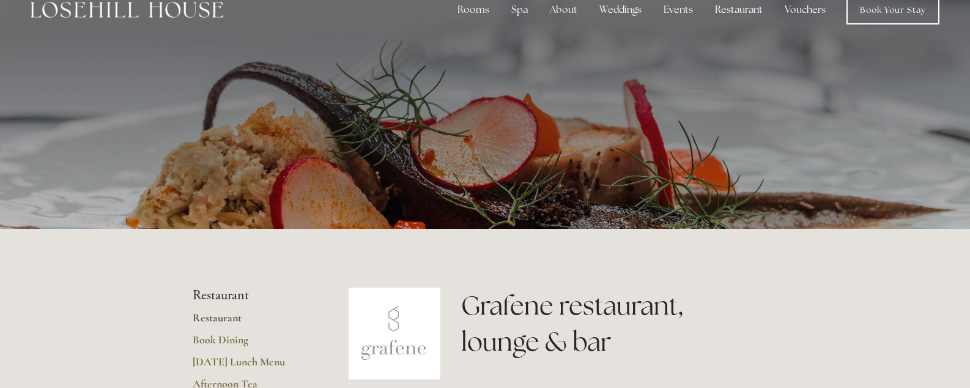
scroll to position [0, 0]
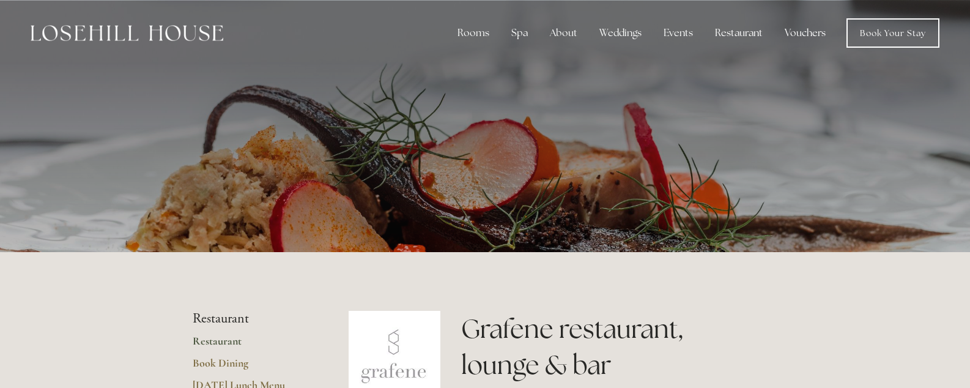
click at [800, 35] on link "Vouchers" at bounding box center [805, 33] width 61 height 24
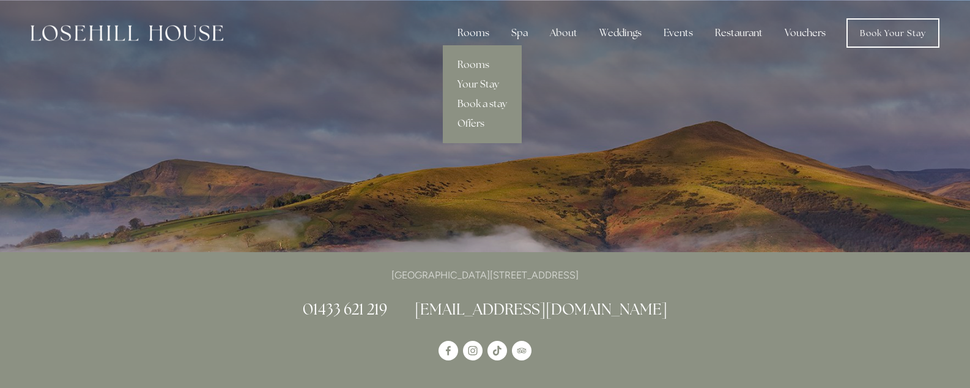
click at [482, 34] on div "Rooms" at bounding box center [473, 33] width 51 height 24
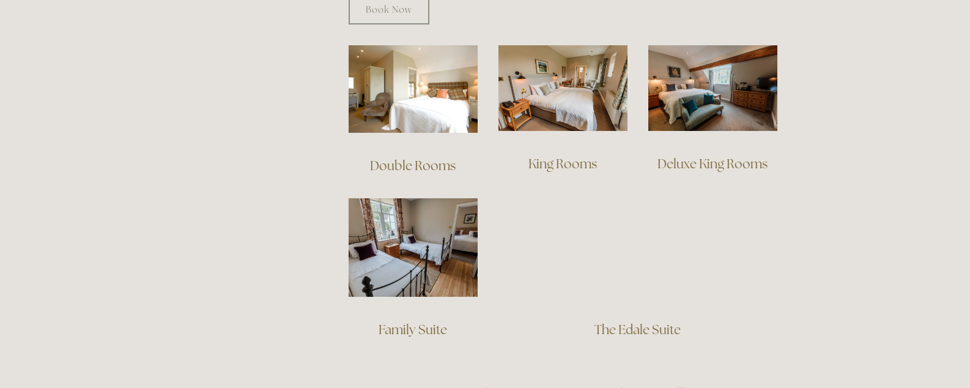
scroll to position [851, 0]
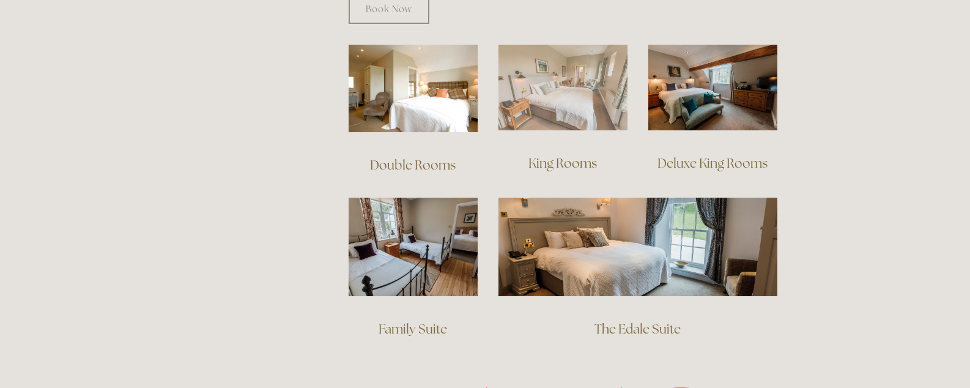
click at [573, 95] on img at bounding box center [563, 88] width 129 height 86
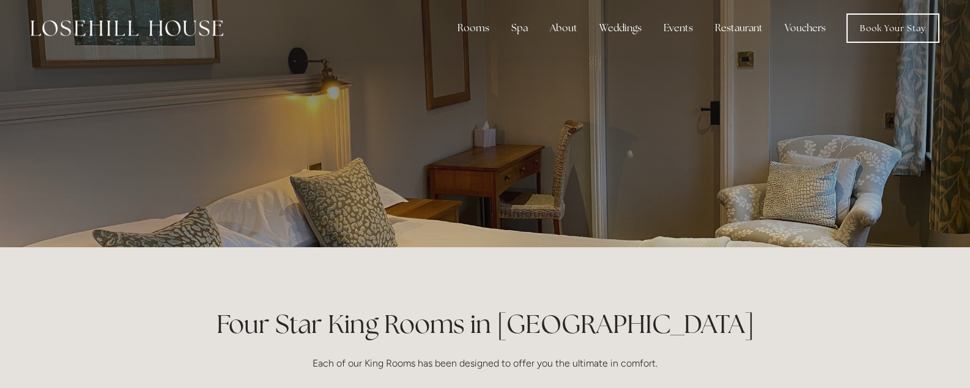
scroll to position [8, 0]
